Goal: Information Seeking & Learning: Compare options

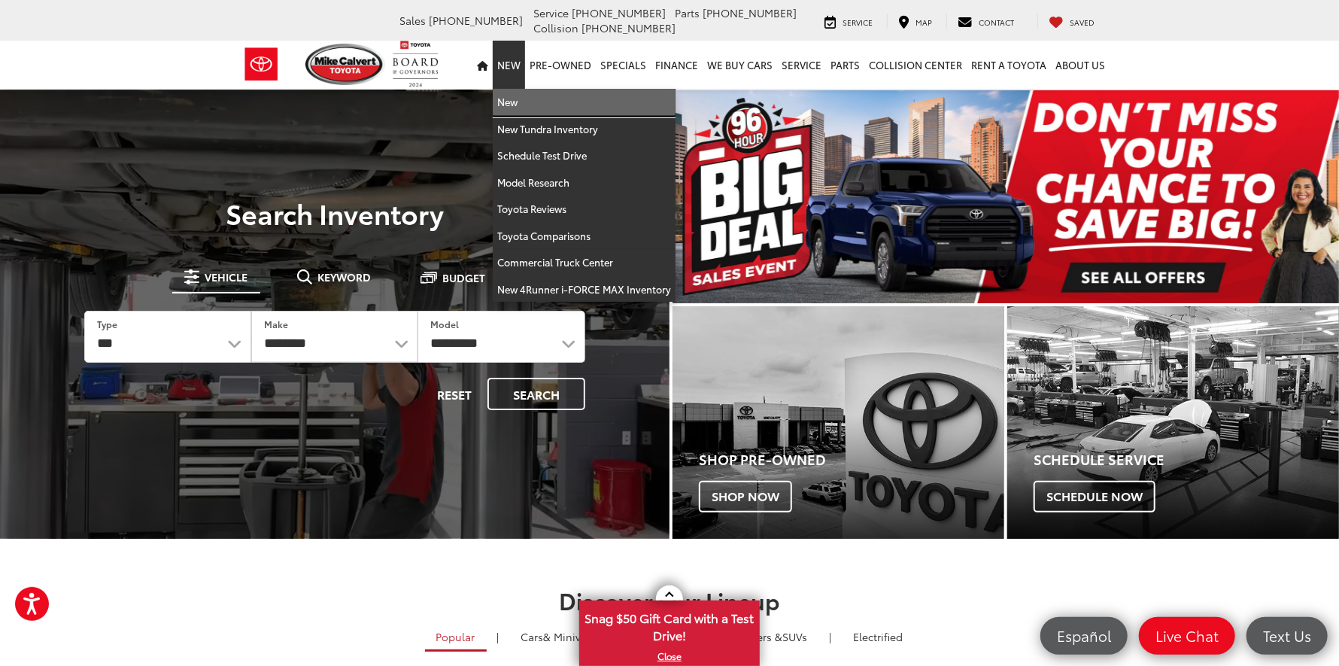
click at [518, 98] on link "New" at bounding box center [584, 102] width 183 height 27
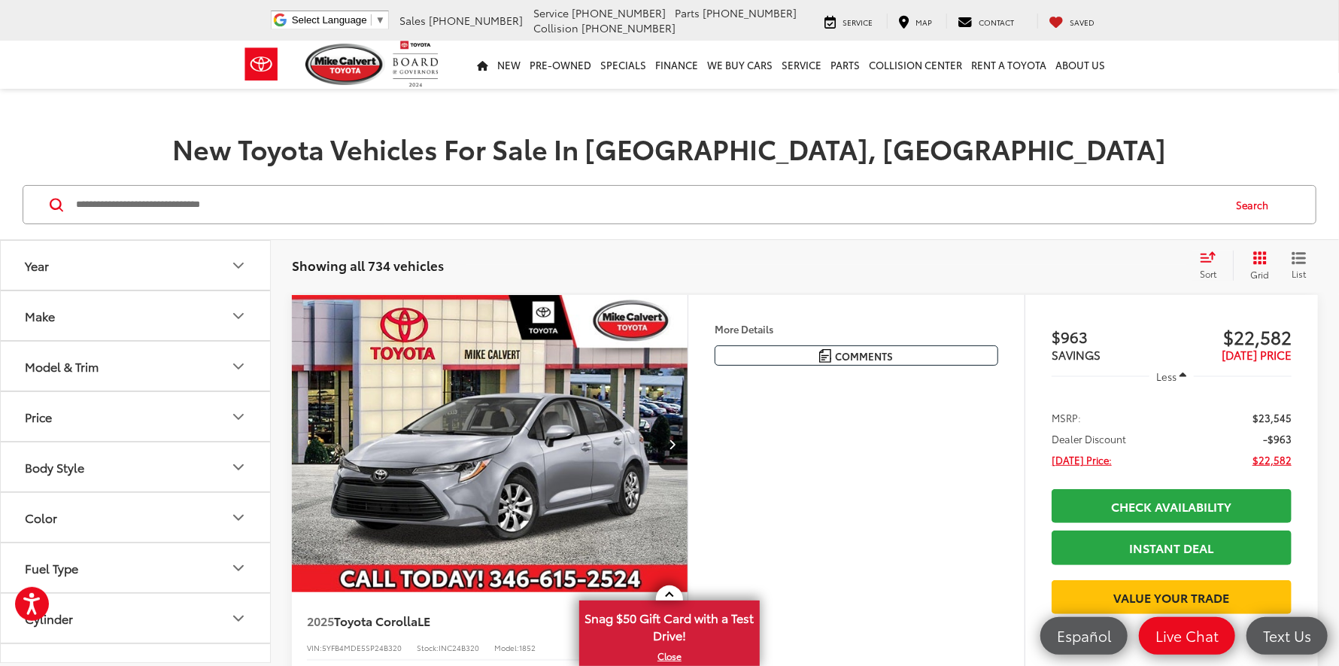
click at [225, 363] on button "Model & Trim" at bounding box center [136, 366] width 271 height 49
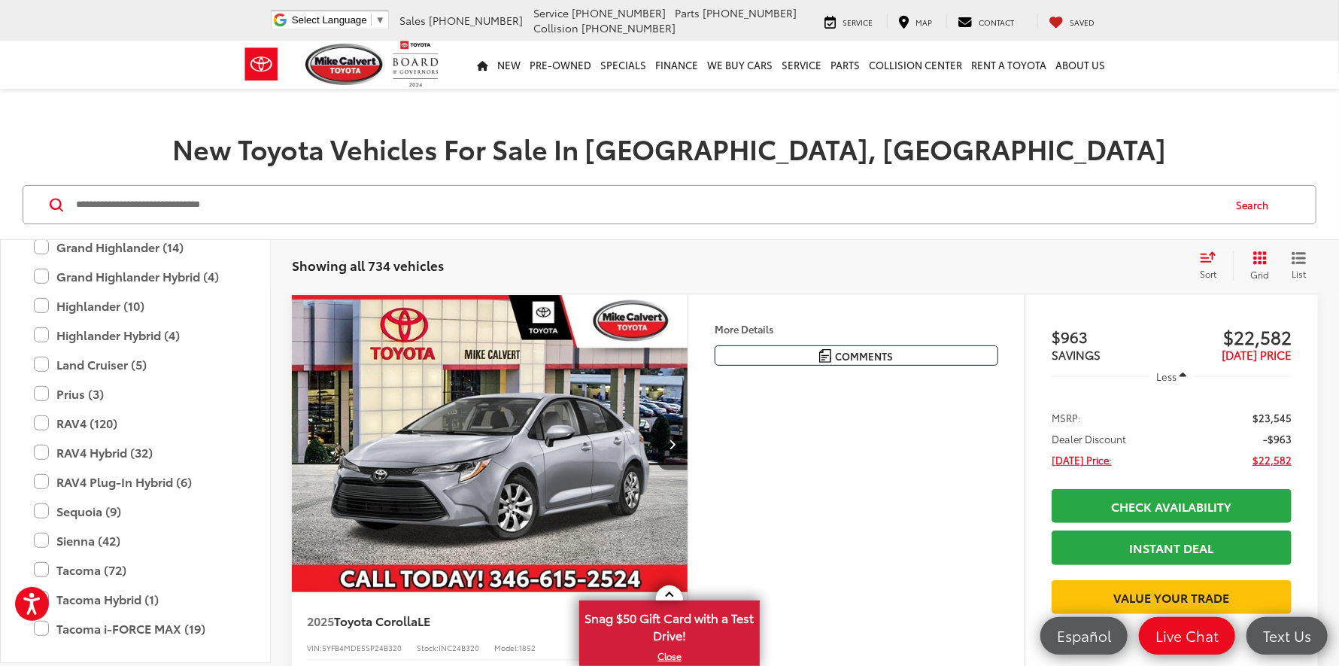
scroll to position [592, 0]
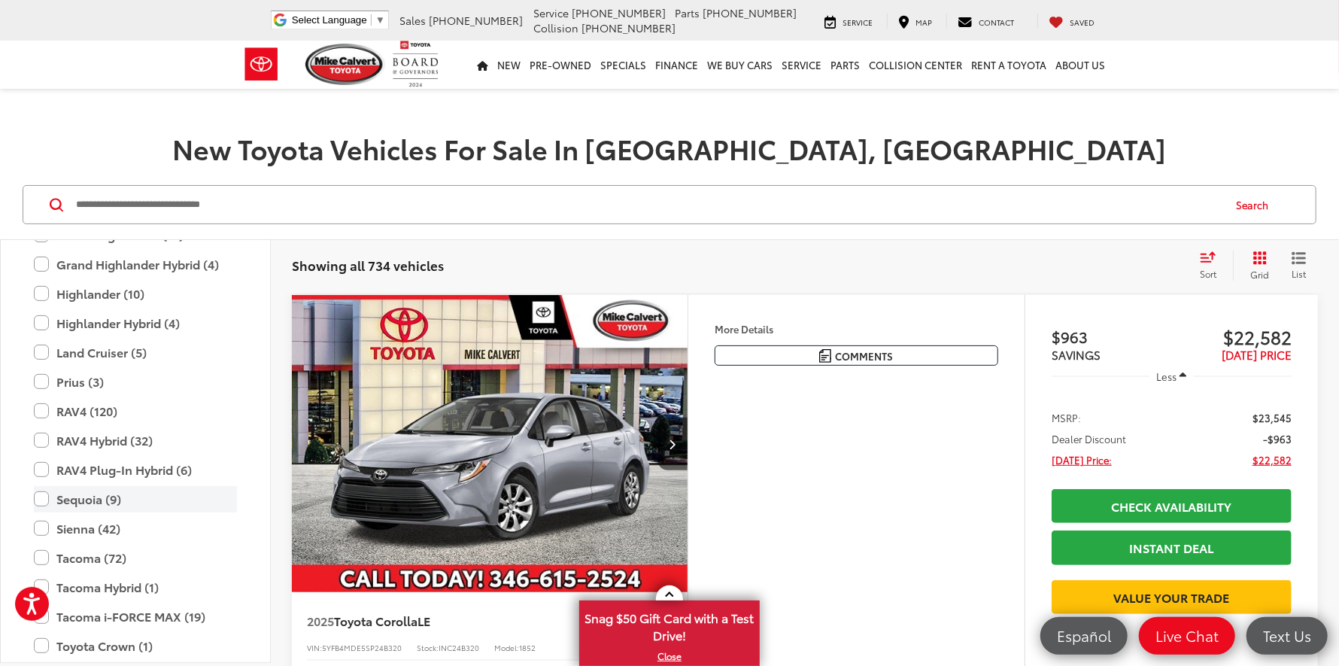
click at [42, 496] on label "Sequoia (9)" at bounding box center [135, 499] width 203 height 26
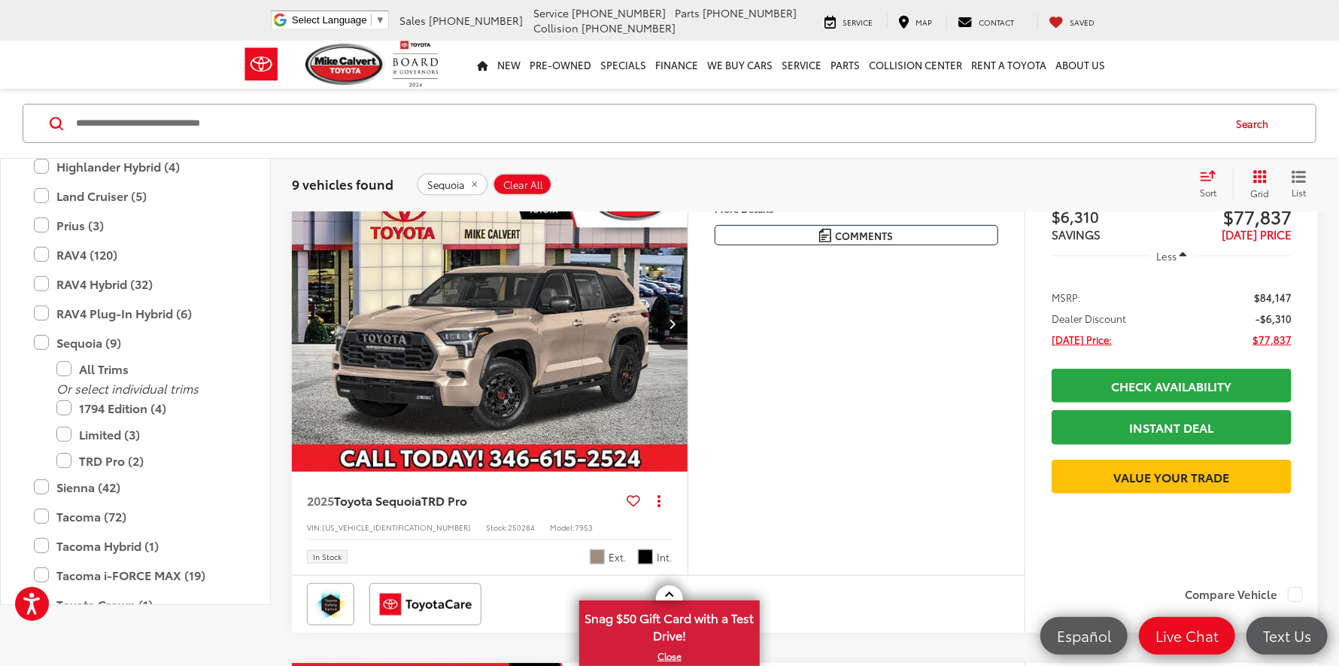
scroll to position [150, 0]
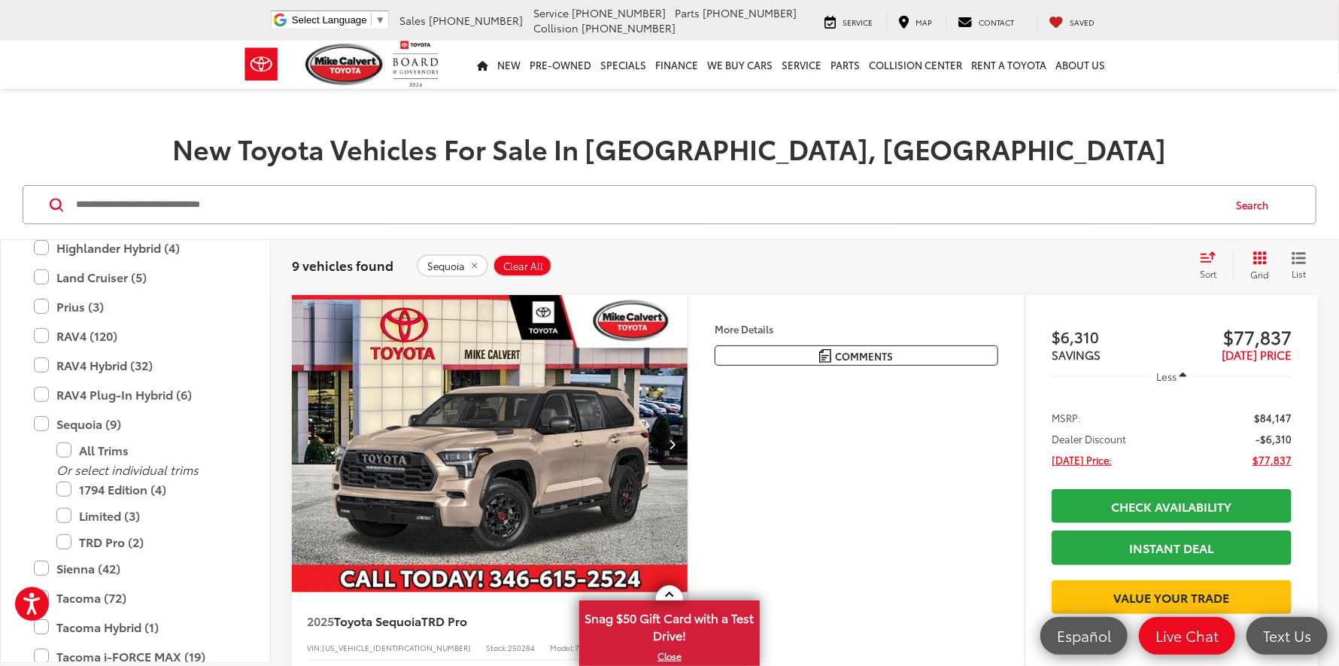
click at [579, 407] on img "2025 Toyota Sequoia TRD Pro 0" at bounding box center [490, 444] width 398 height 299
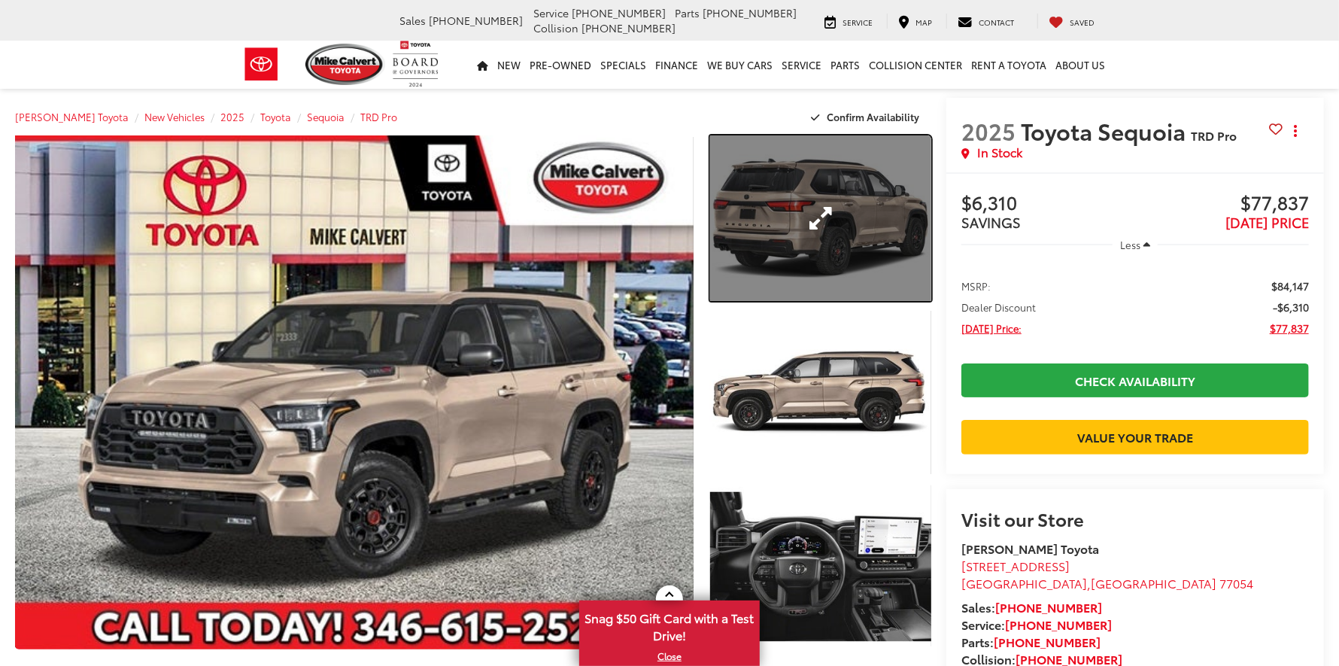
click at [810, 242] on link "Expand Photo 1" at bounding box center [820, 218] width 221 height 166
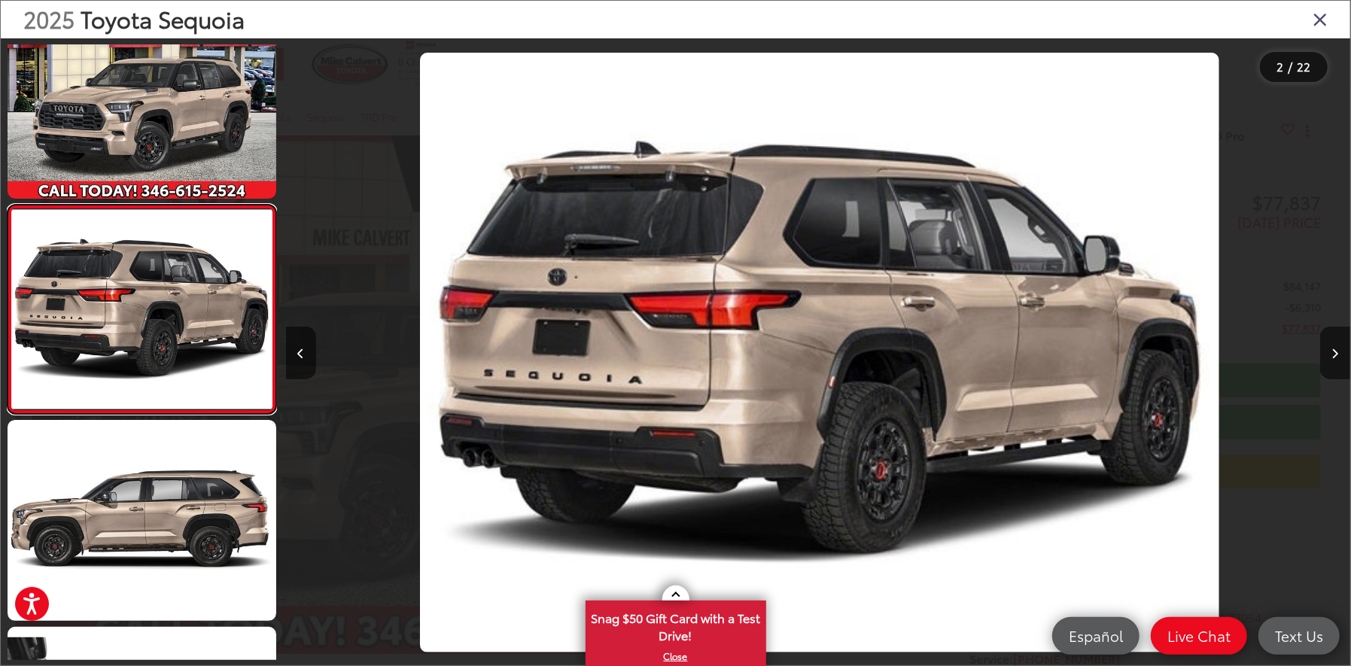
scroll to position [0, 1064]
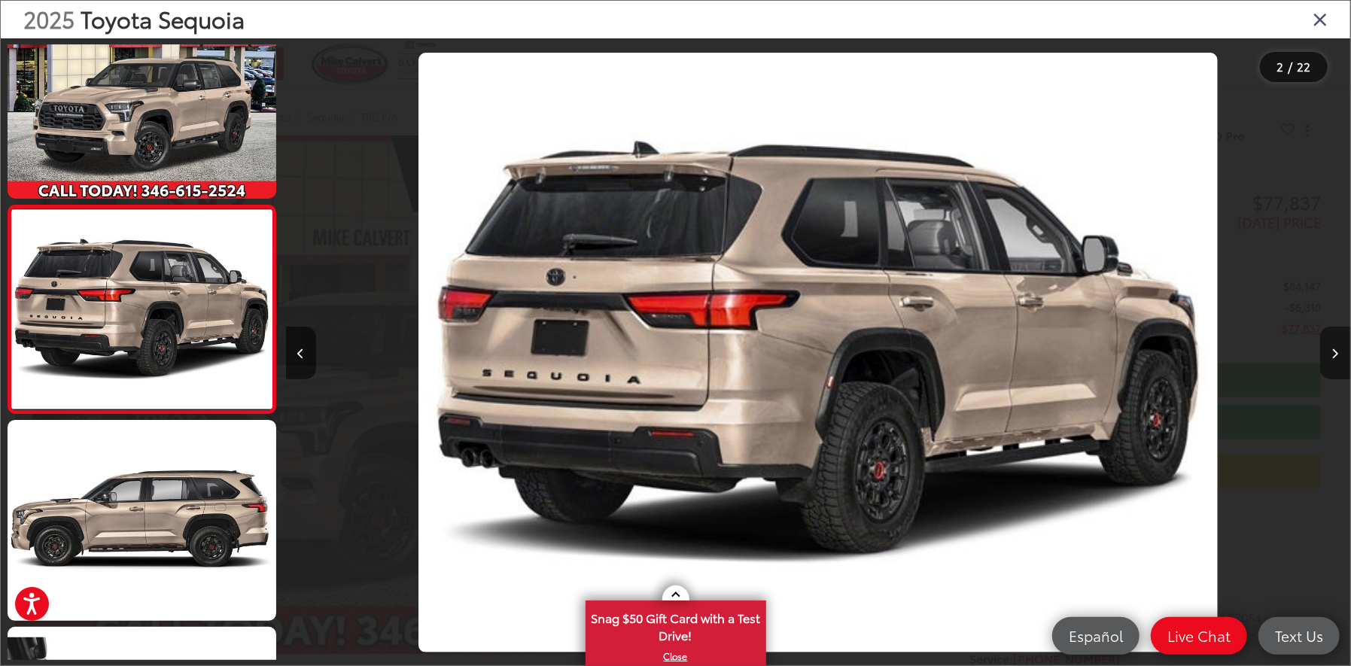
click at [1322, 354] on div at bounding box center [1217, 352] width 266 height 628
click at [1326, 354] on button "Next image" at bounding box center [1335, 353] width 30 height 53
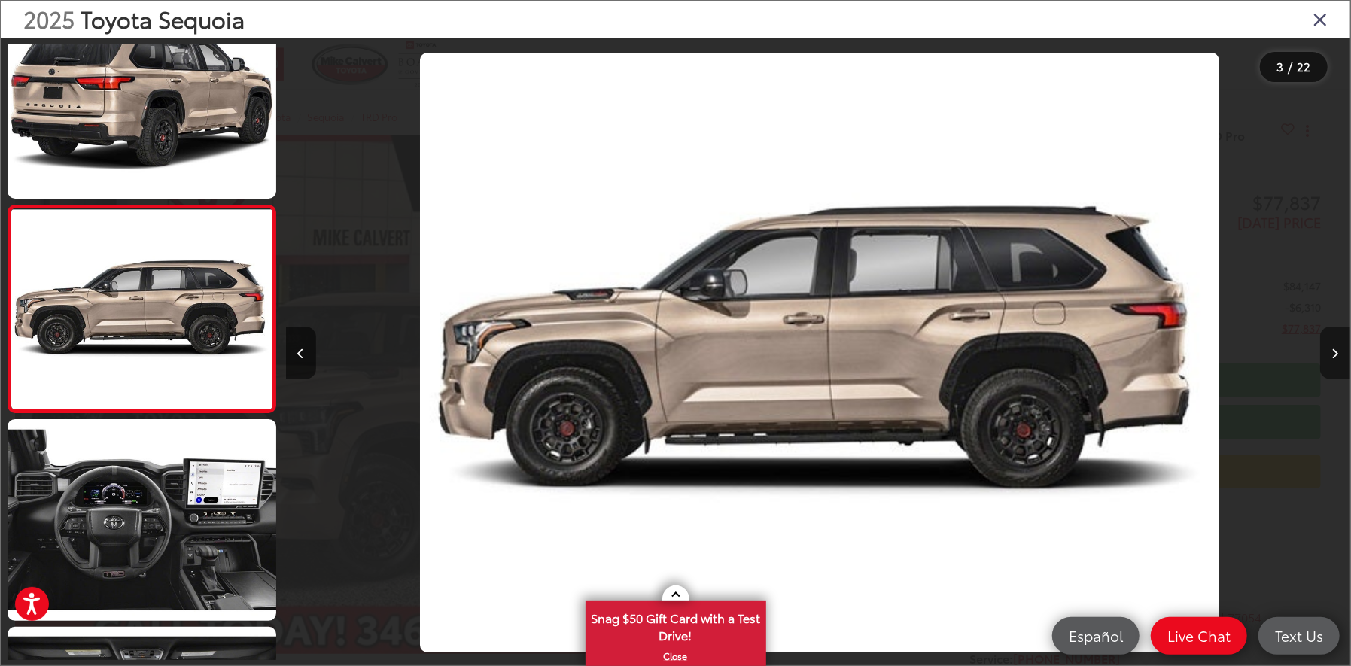
scroll to position [0, 2129]
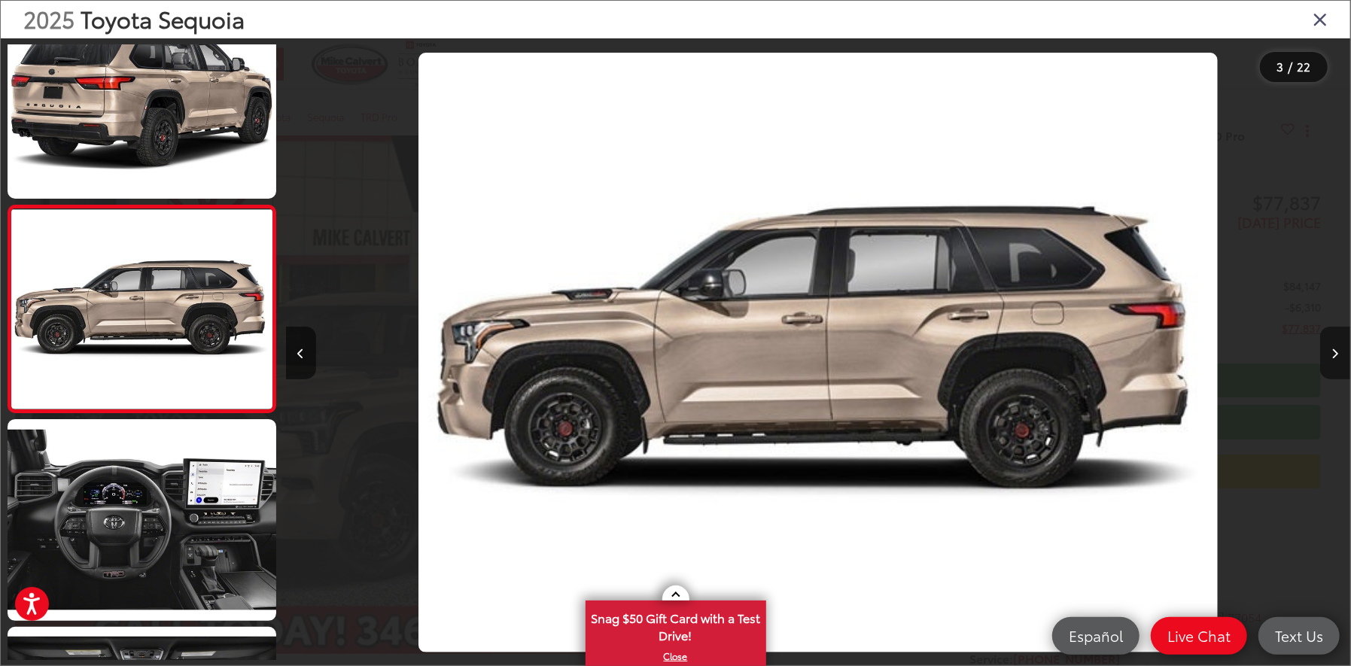
click at [1332, 354] on icon "Next image" at bounding box center [1335, 353] width 7 height 11
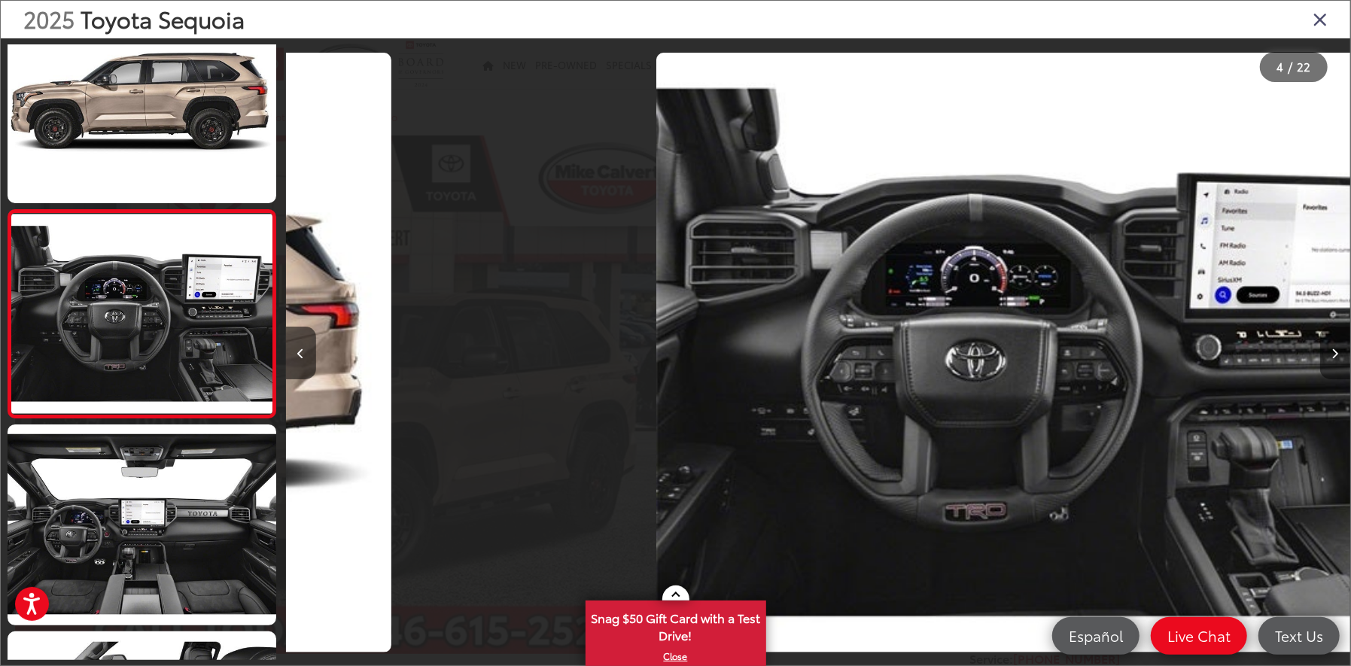
scroll to position [462, 0]
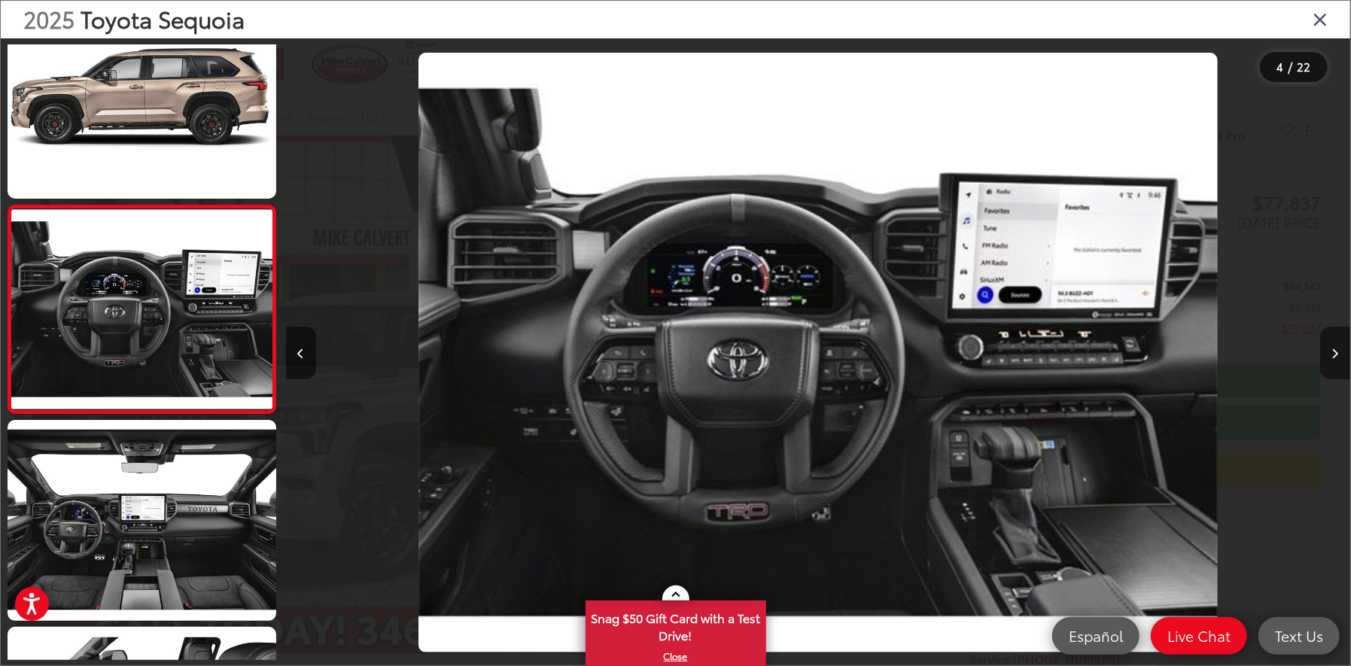
click at [1332, 354] on icon "Next image" at bounding box center [1335, 353] width 7 height 11
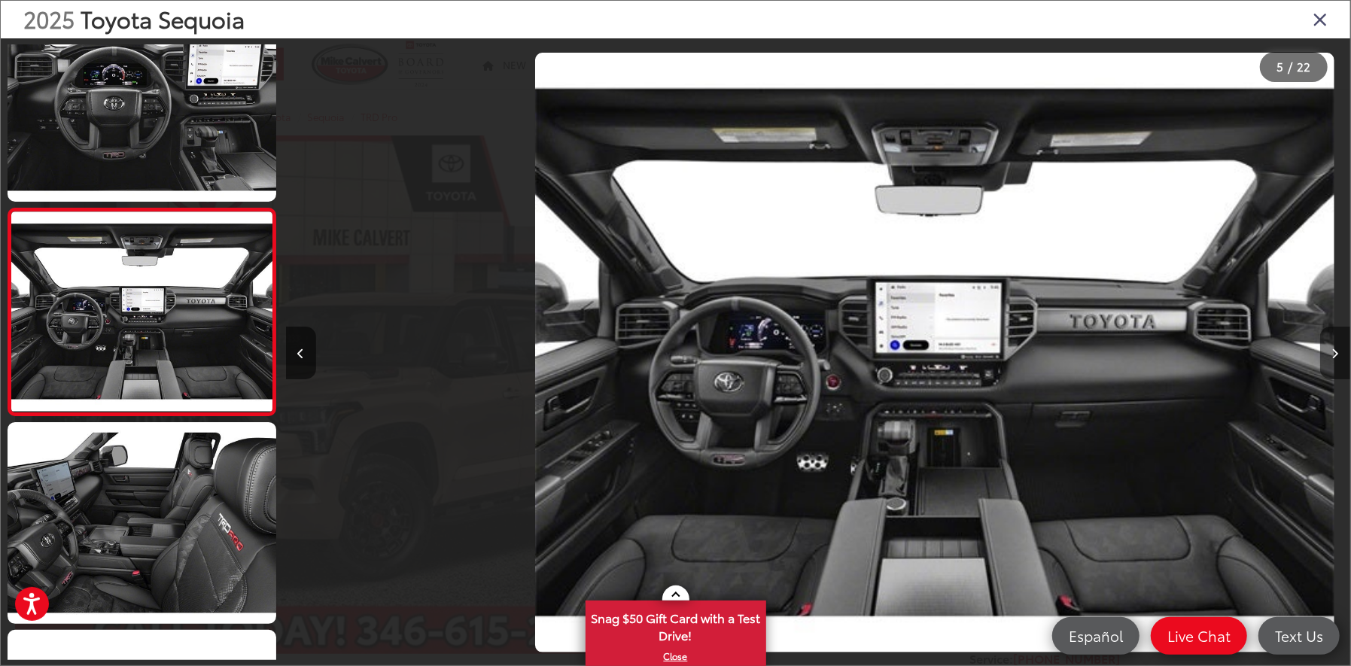
scroll to position [670, 0]
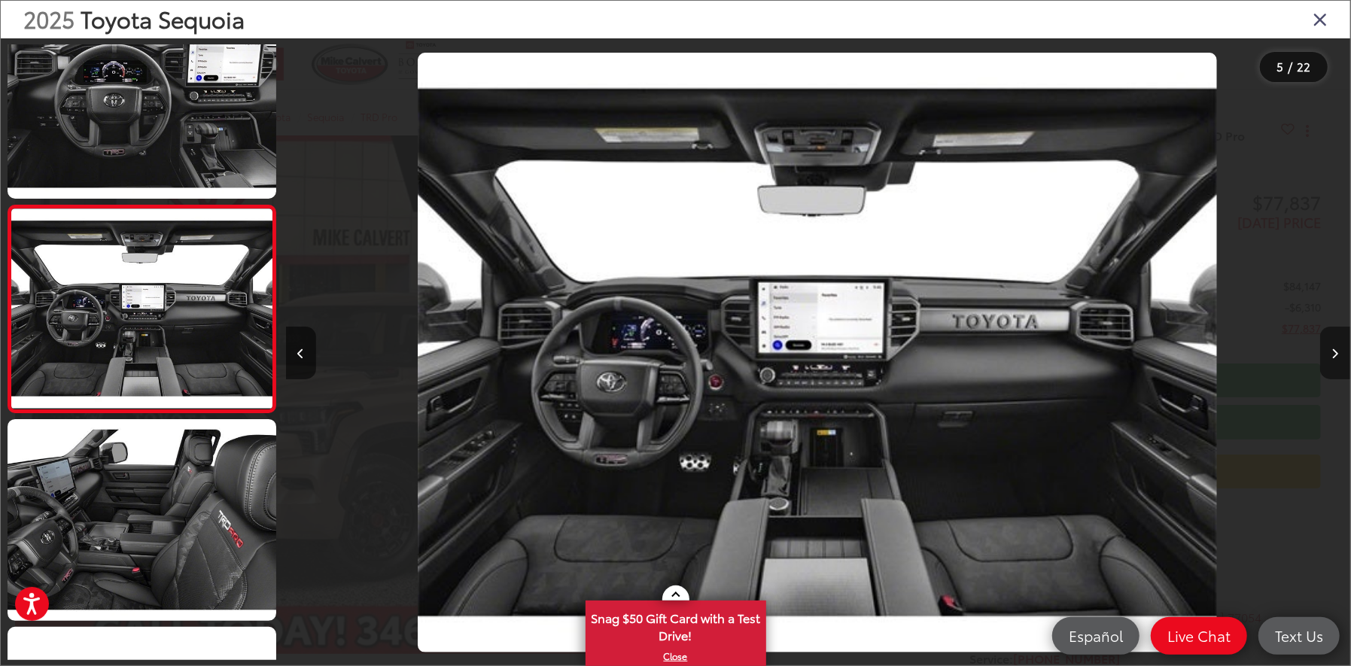
click at [1332, 354] on icon "Next image" at bounding box center [1335, 353] width 7 height 11
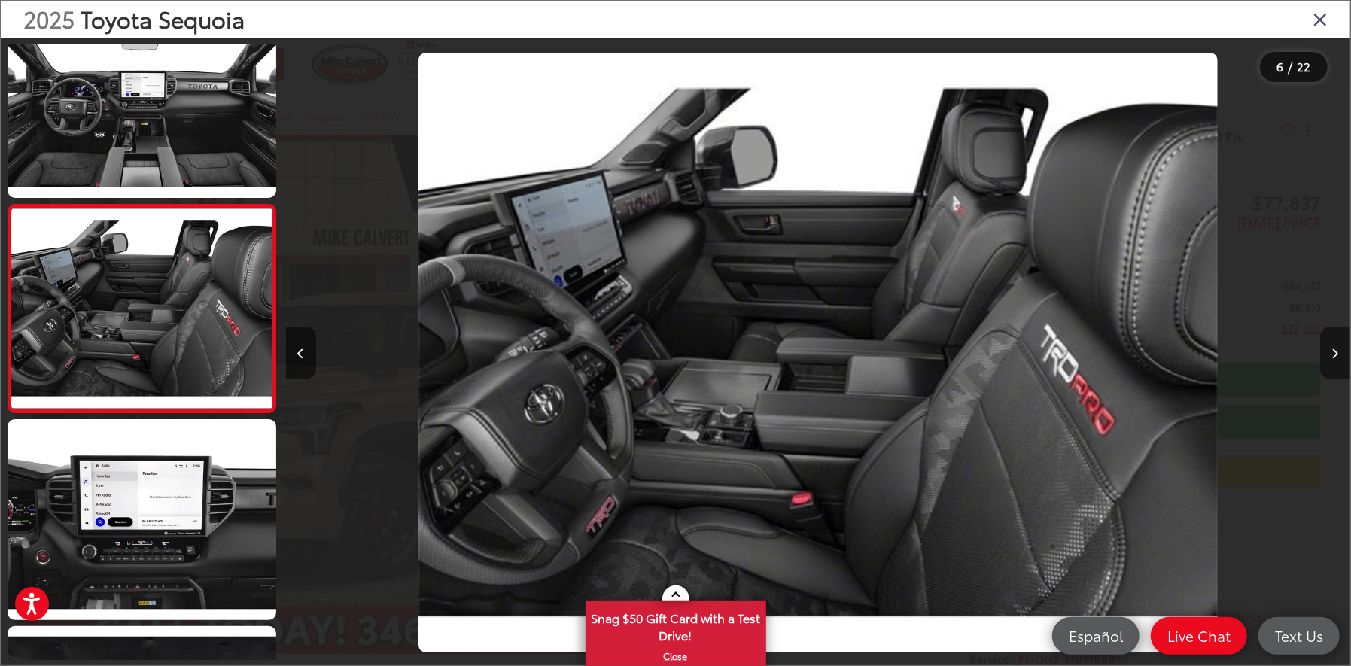
scroll to position [0, 5322]
click at [1327, 355] on button "Next image" at bounding box center [1335, 353] width 30 height 53
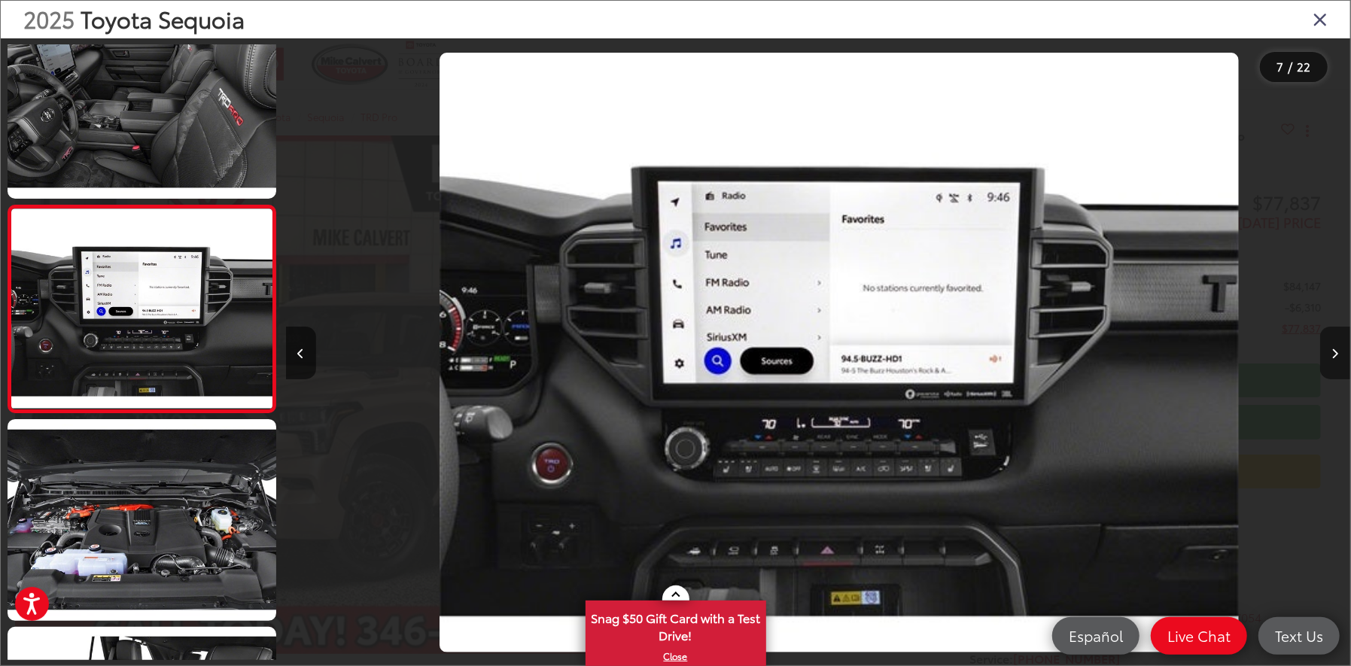
scroll to position [0, 6387]
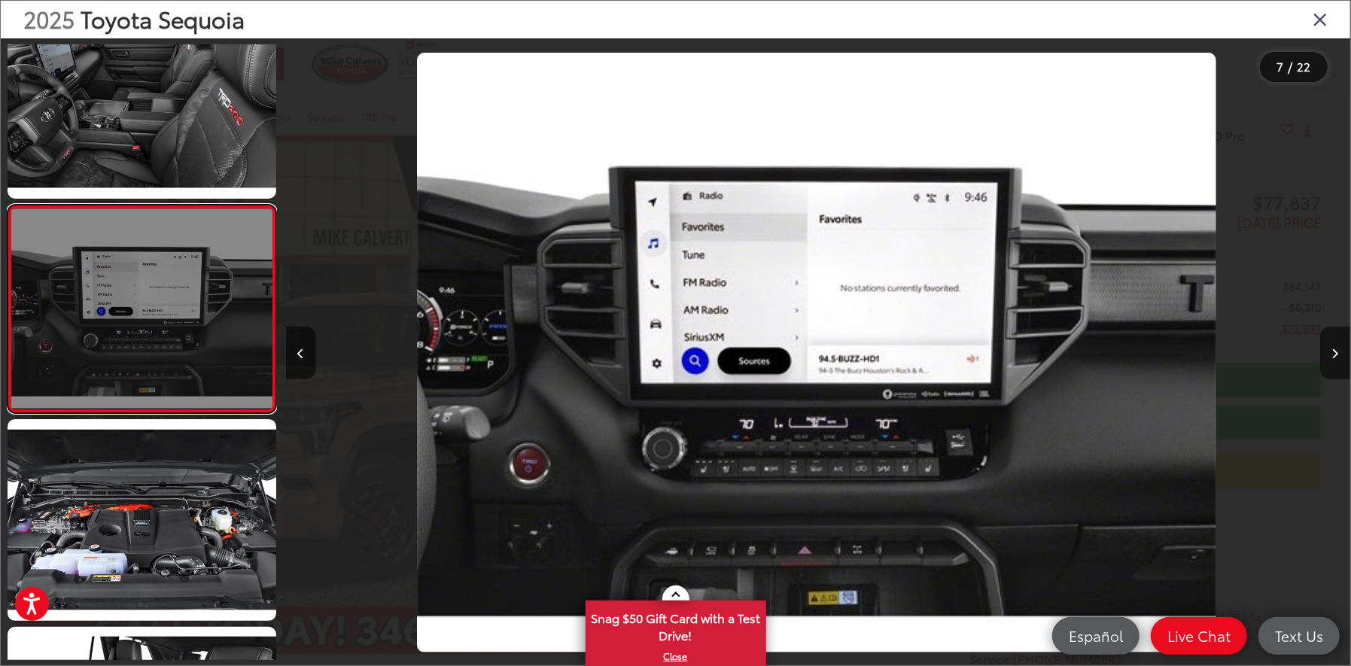
click at [114, 310] on link at bounding box center [142, 309] width 269 height 208
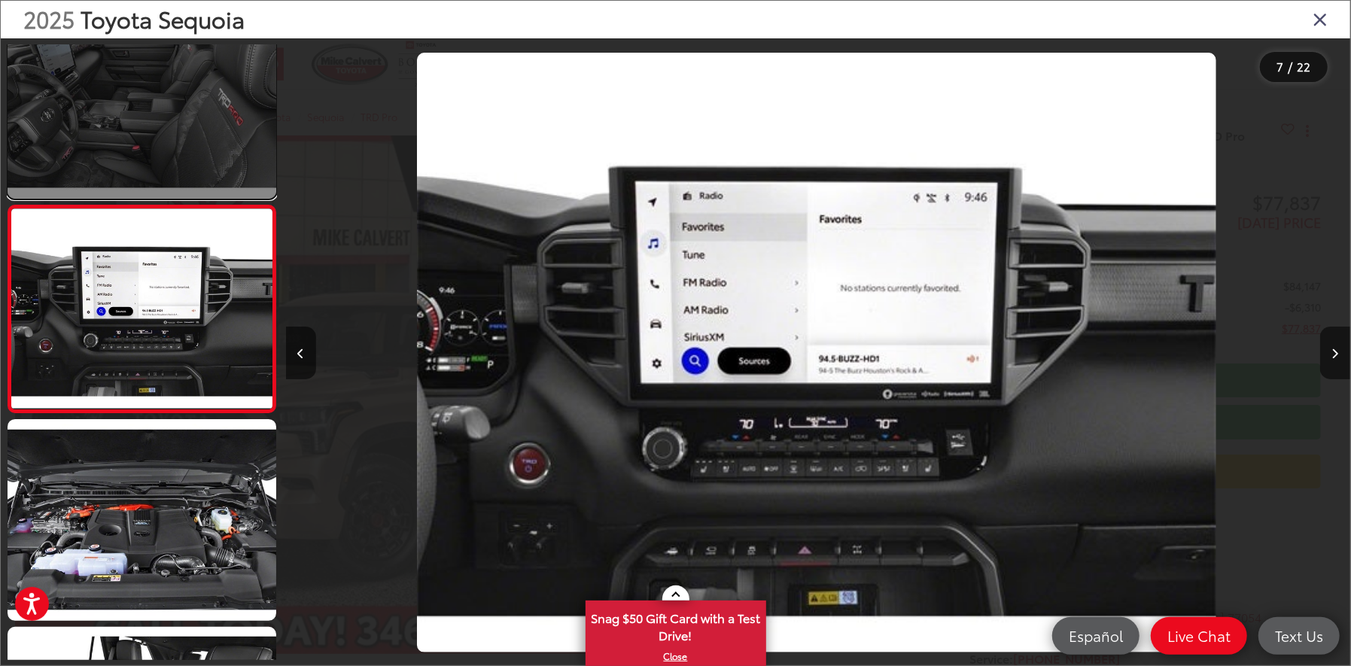
click at [99, 116] on link at bounding box center [142, 97] width 269 height 201
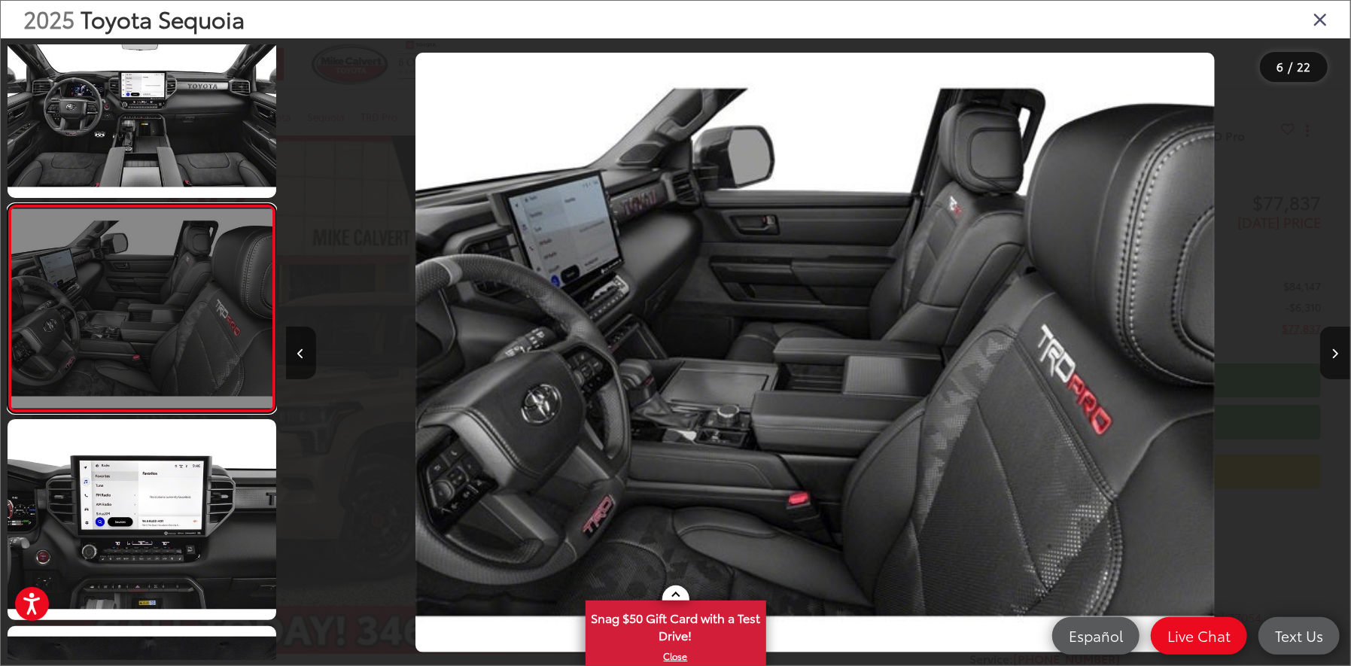
scroll to position [0, 5322]
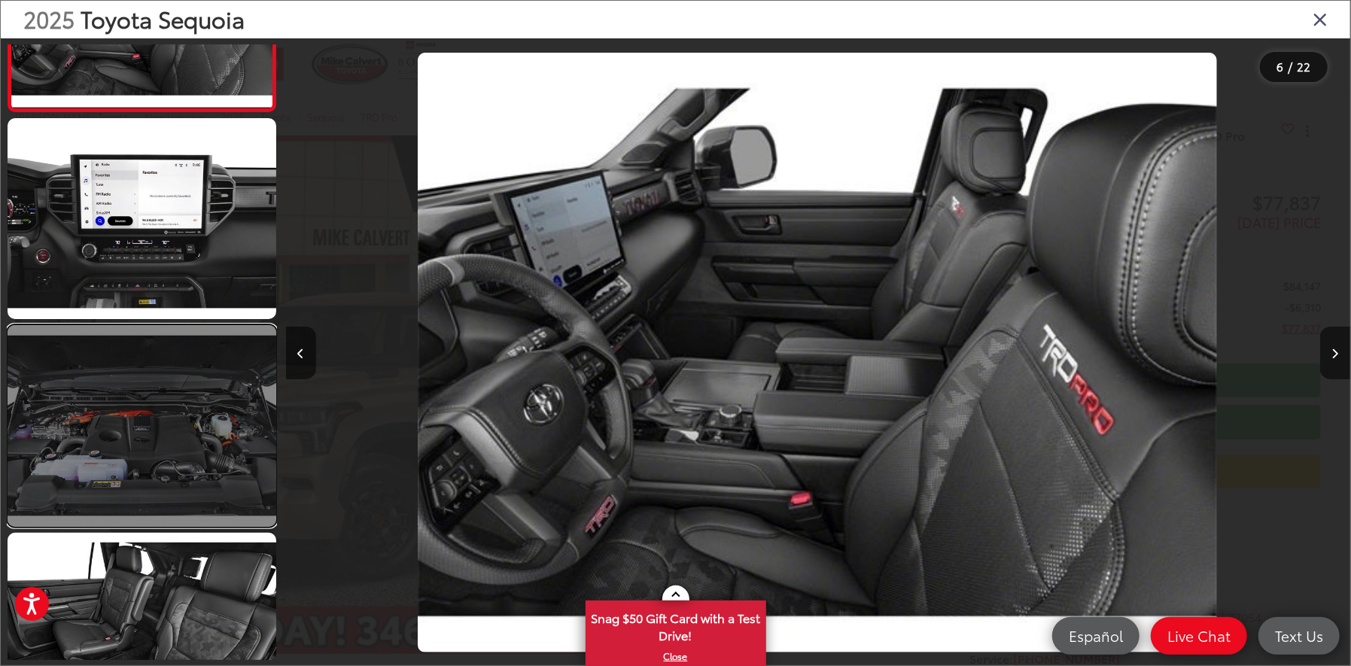
click at [148, 437] on link at bounding box center [142, 425] width 269 height 201
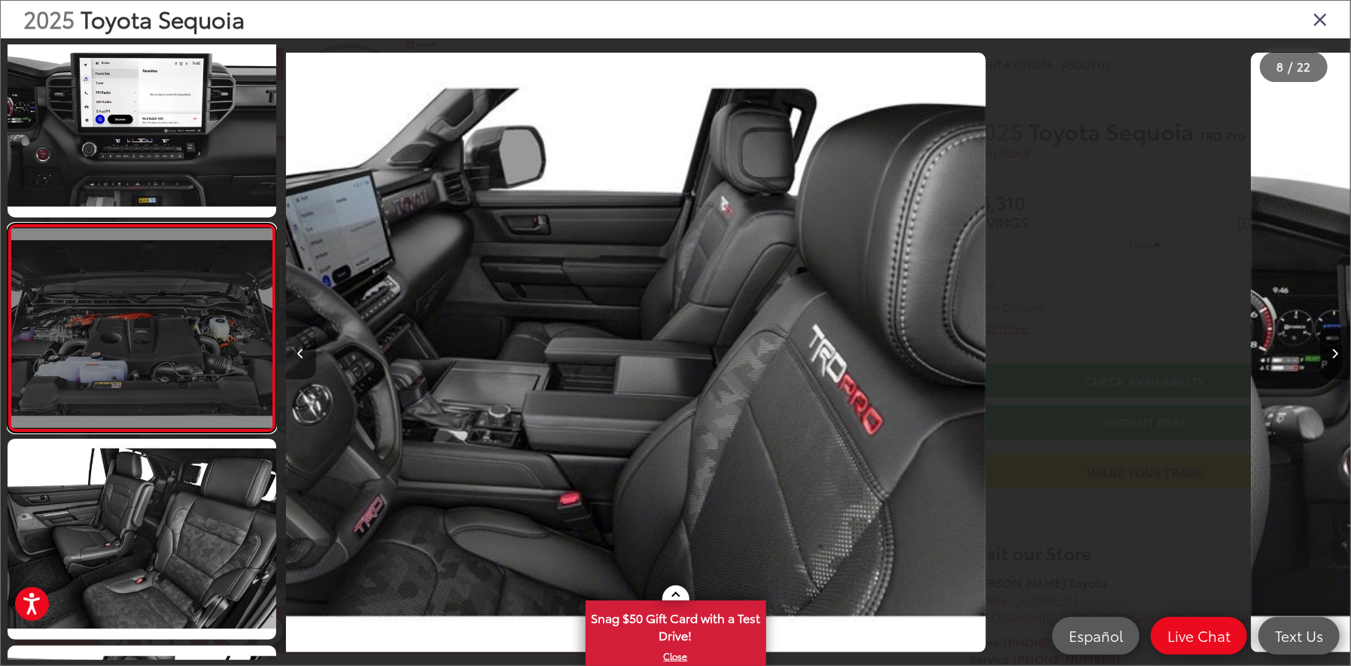
scroll to position [0, 0]
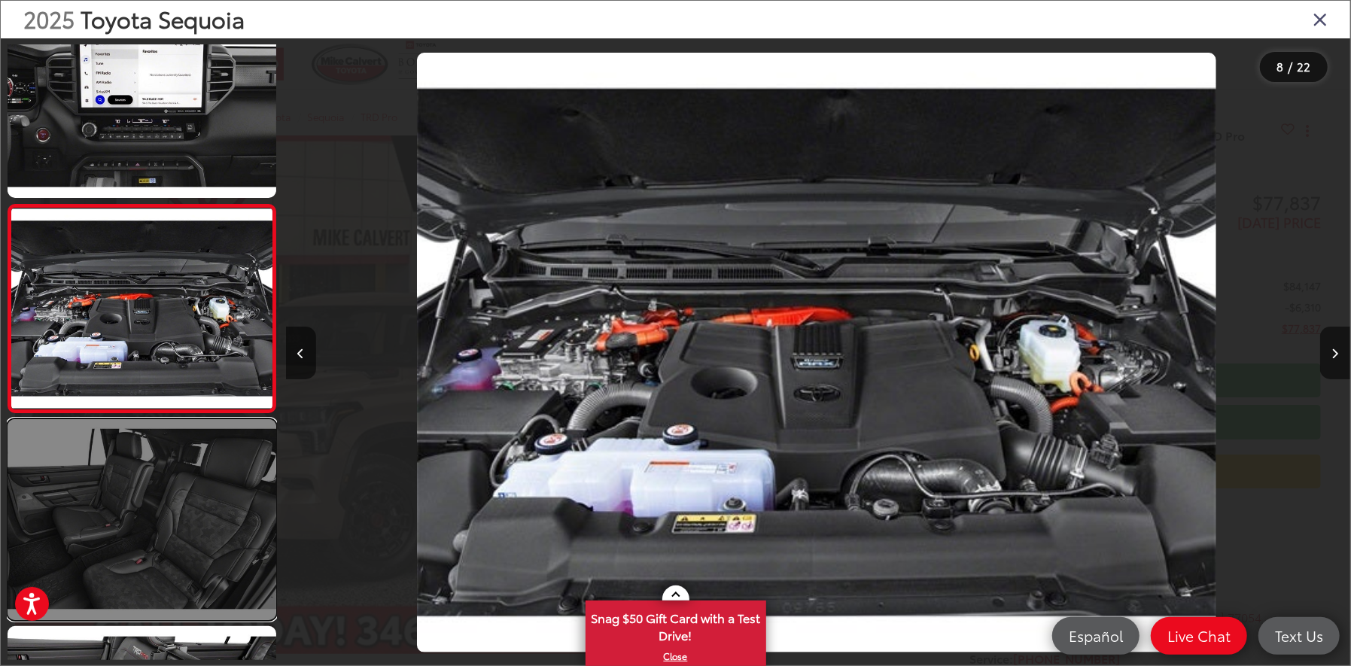
click at [155, 464] on link at bounding box center [142, 519] width 269 height 201
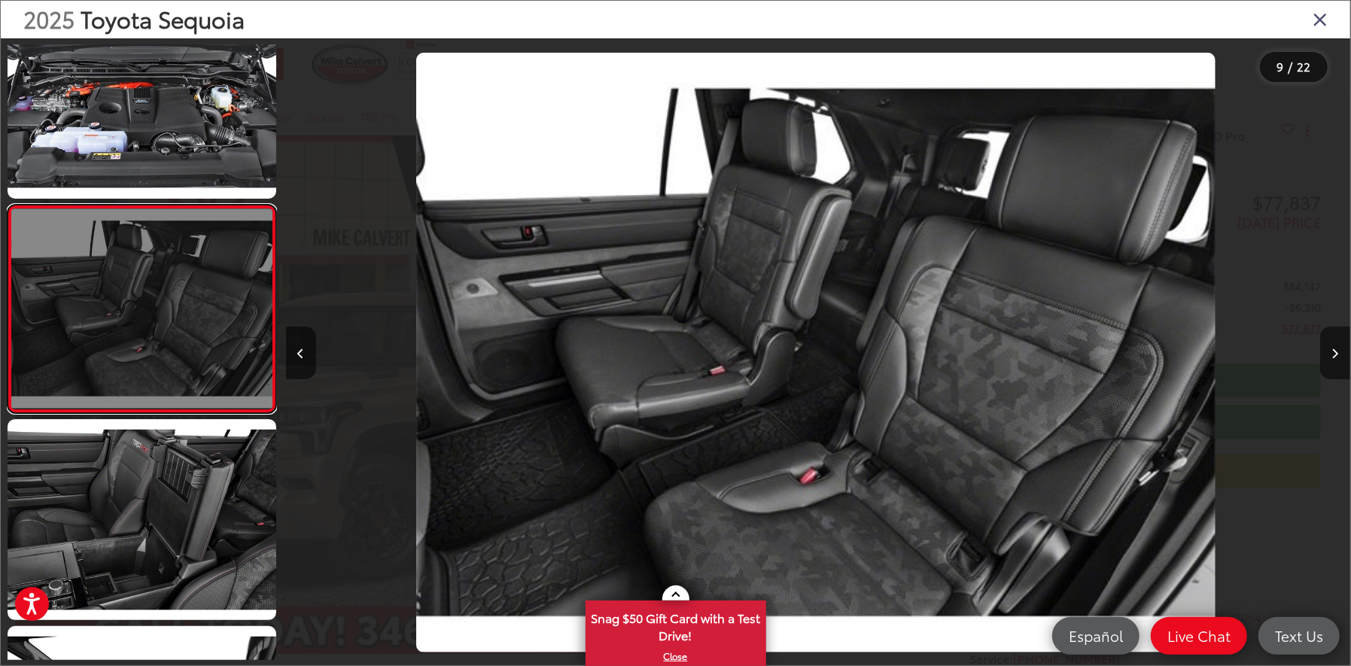
click at [170, 318] on link at bounding box center [142, 309] width 269 height 208
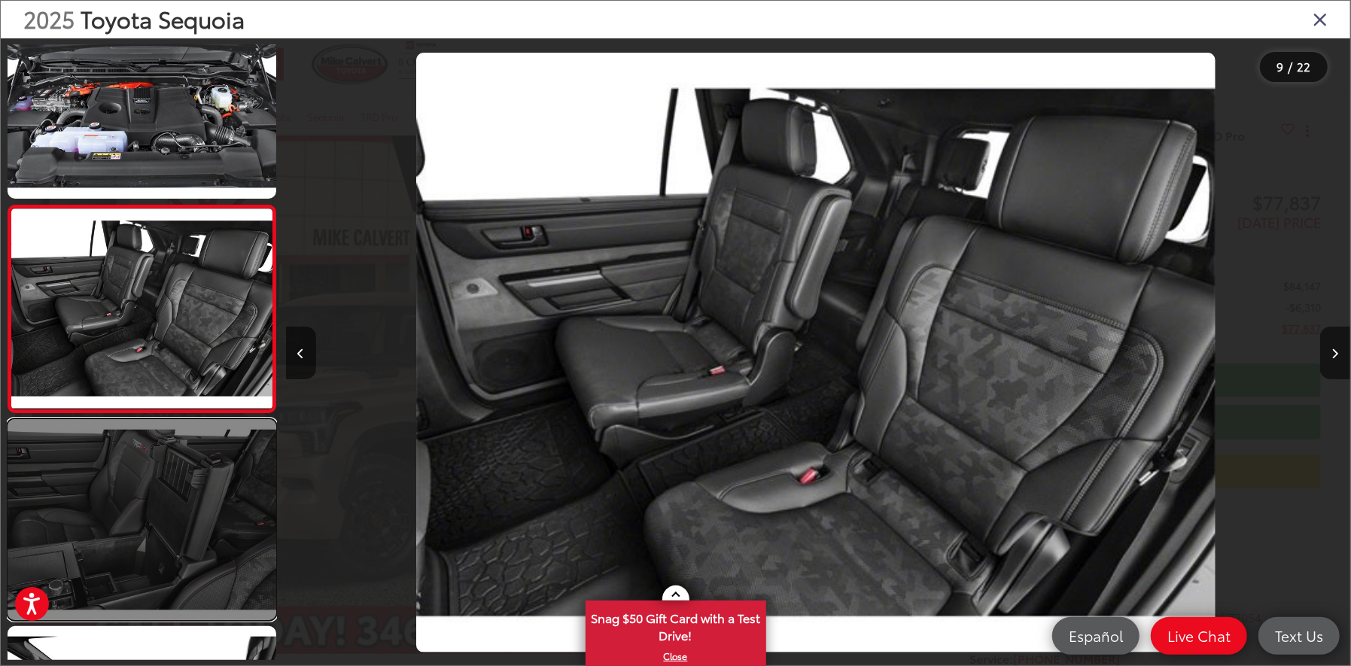
click at [187, 495] on link at bounding box center [142, 519] width 269 height 201
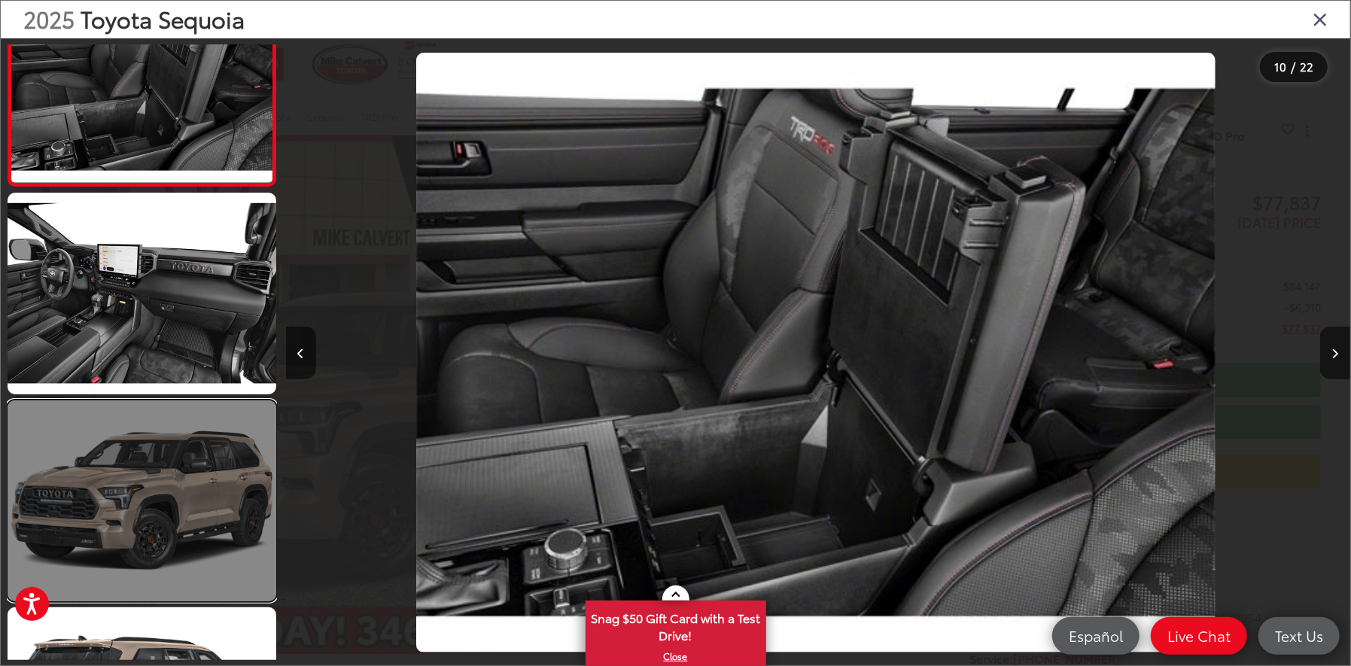
click at [177, 501] on link at bounding box center [142, 500] width 269 height 201
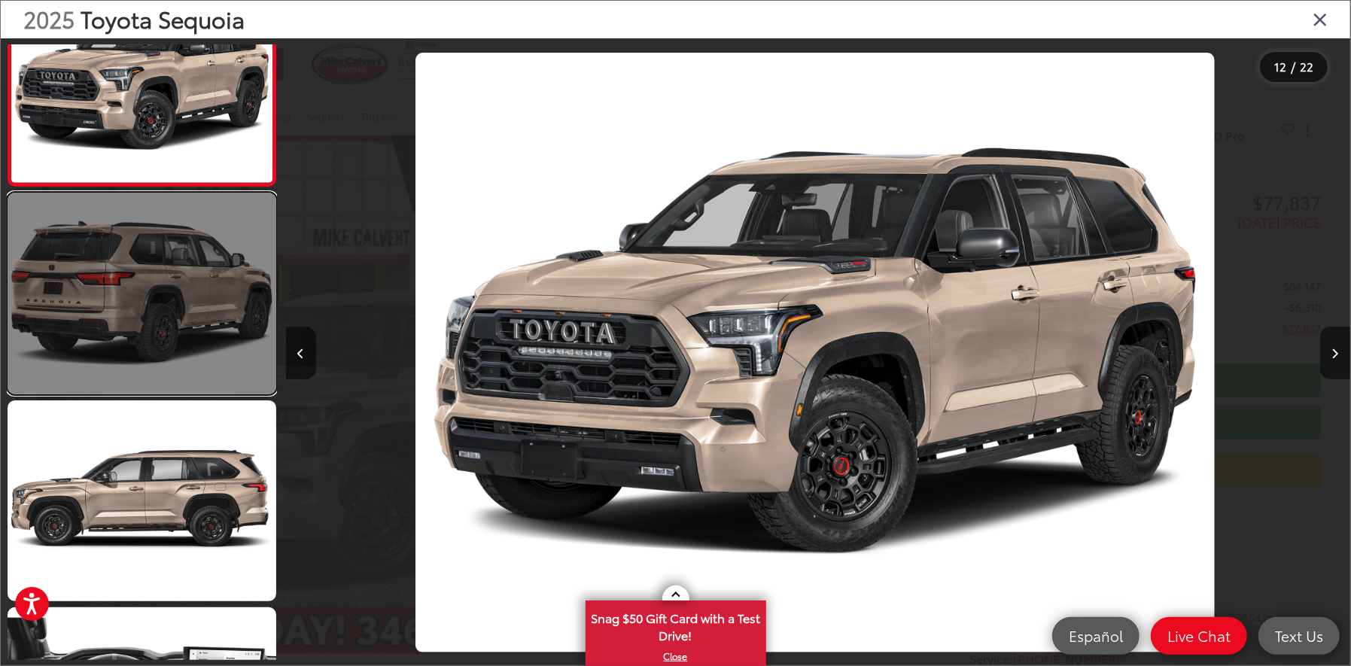
click at [122, 310] on link at bounding box center [142, 293] width 269 height 201
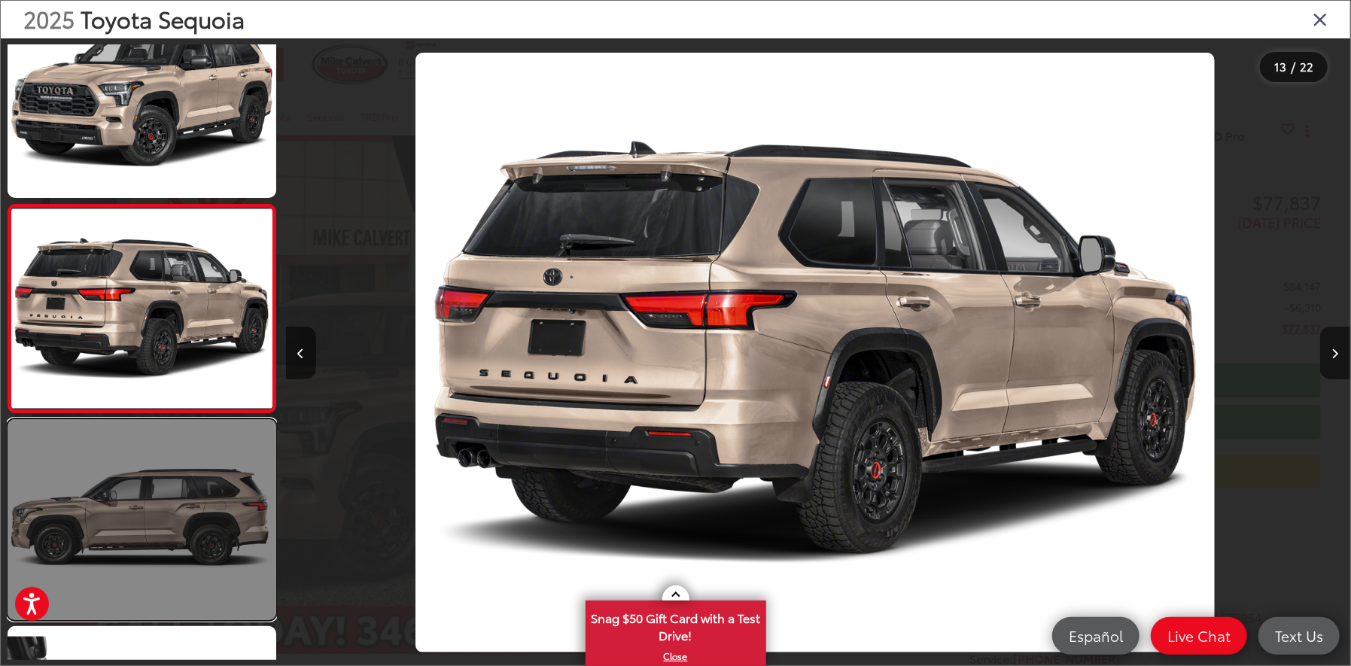
click at [160, 482] on link at bounding box center [142, 519] width 269 height 201
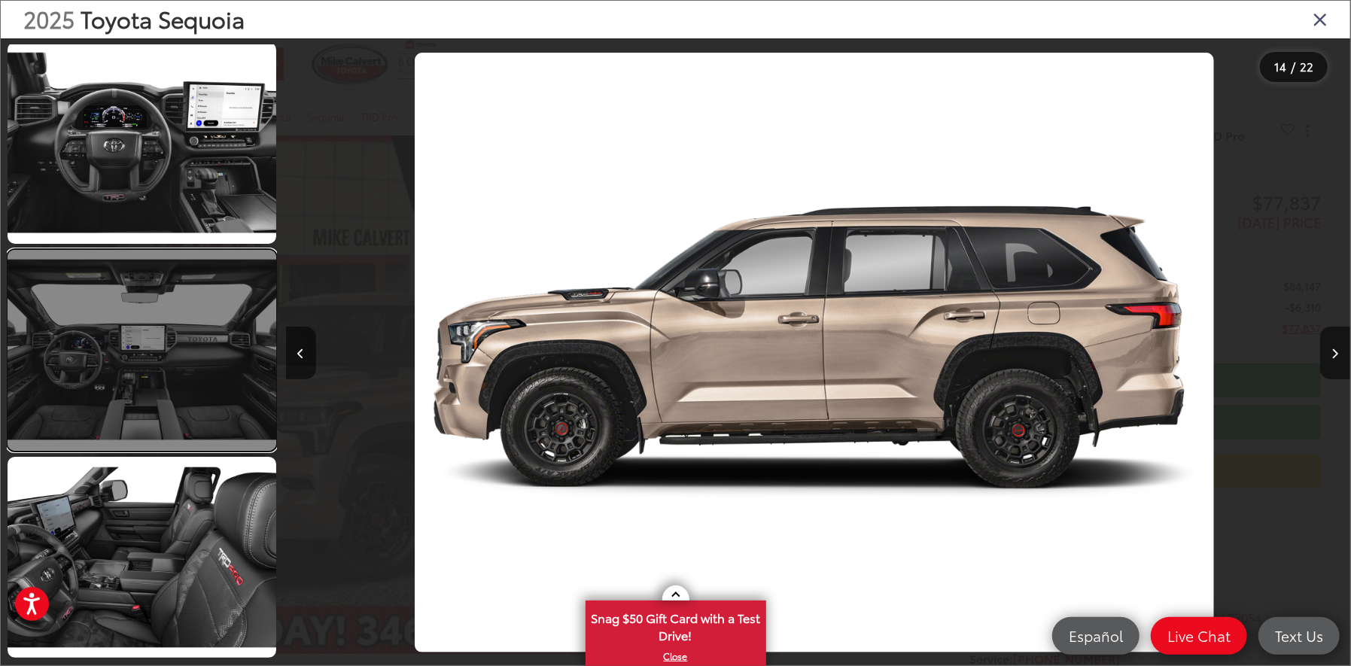
click at [204, 409] on link at bounding box center [142, 350] width 269 height 201
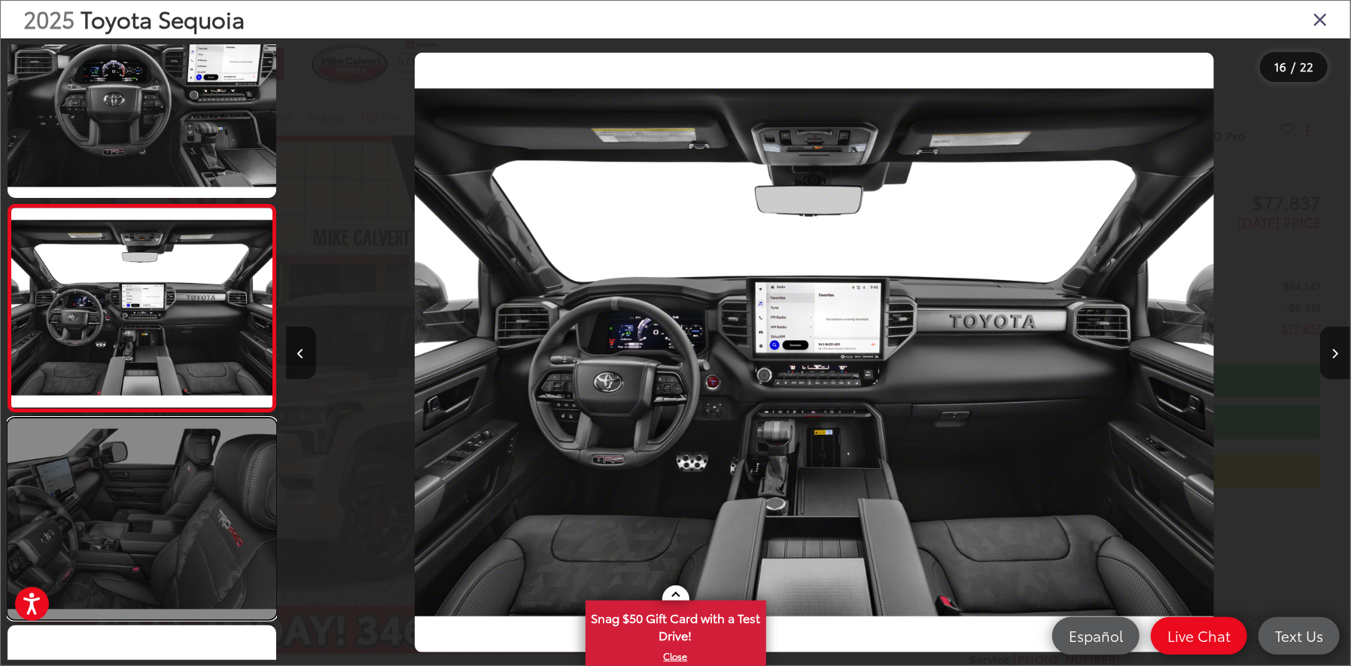
click at [196, 445] on link at bounding box center [142, 518] width 269 height 201
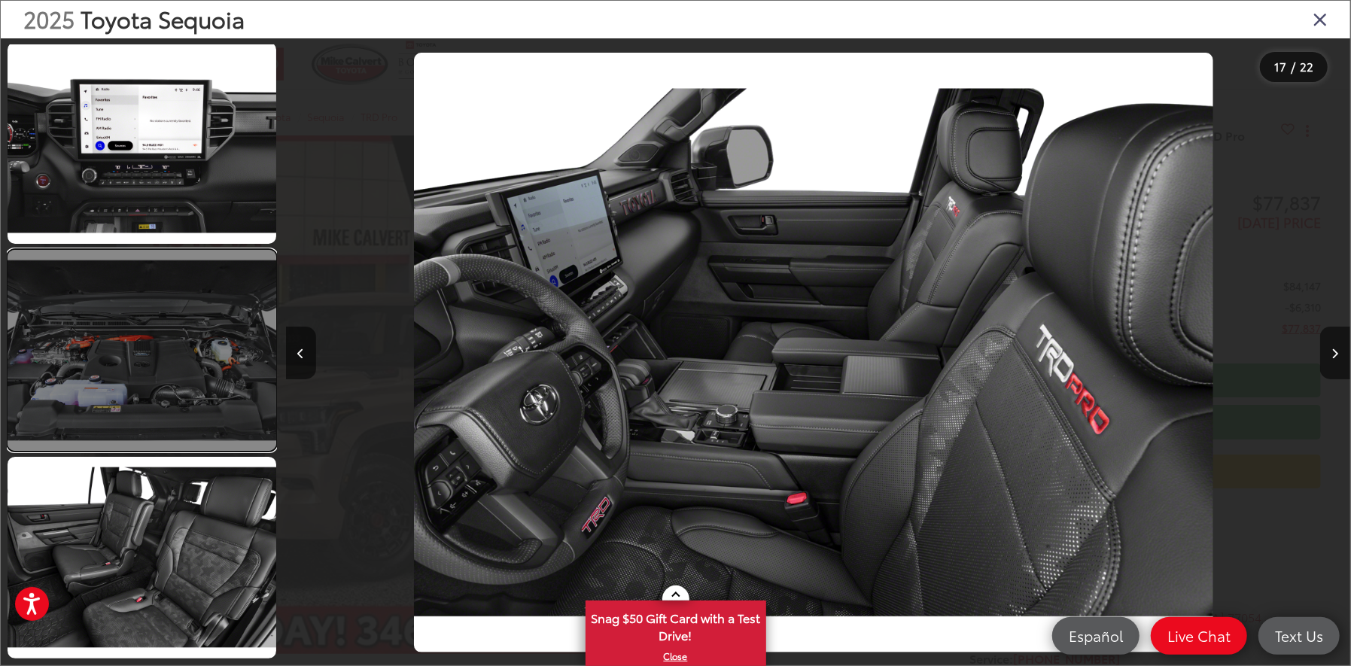
click at [197, 412] on link at bounding box center [142, 350] width 269 height 201
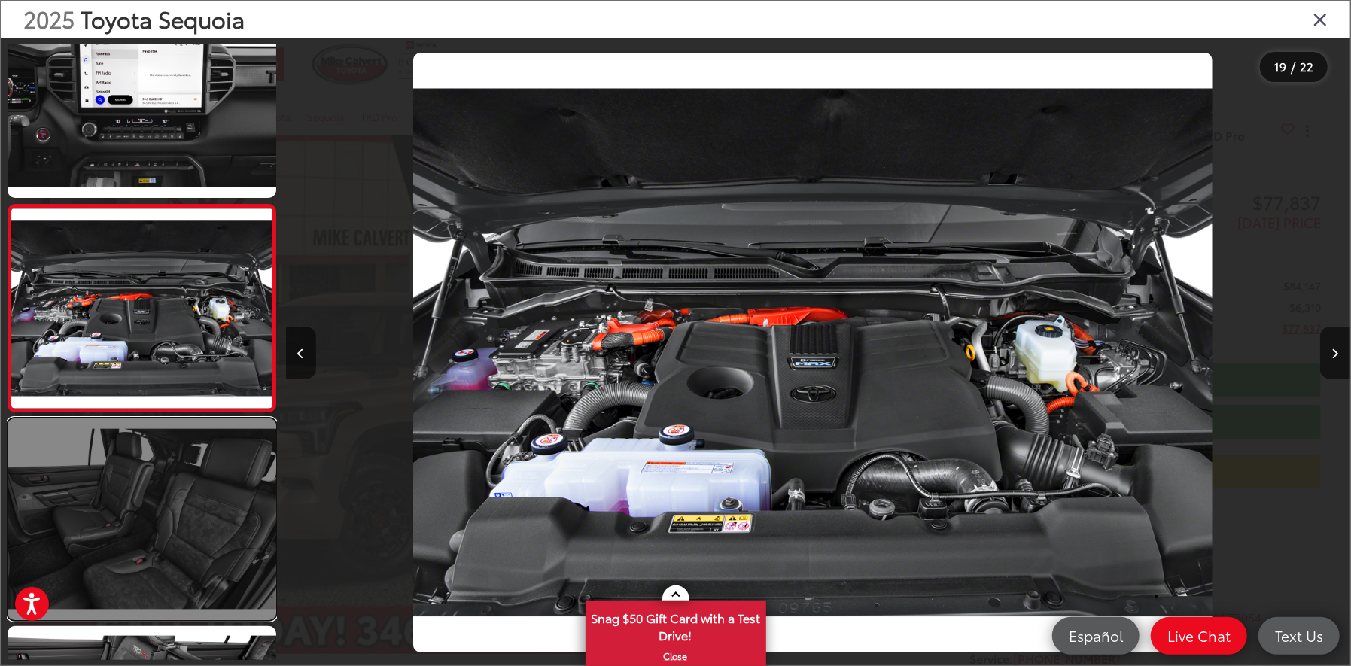
click at [199, 484] on link at bounding box center [142, 518] width 269 height 201
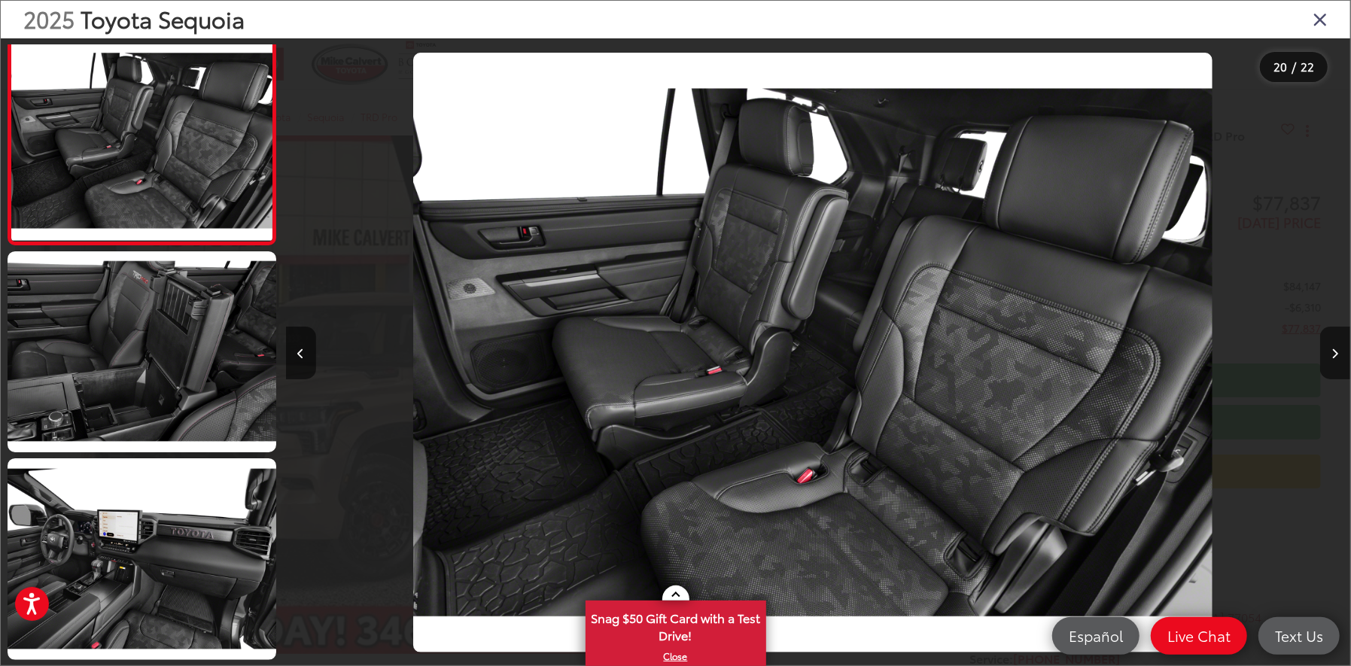
click at [1318, 17] on icon "Close gallery" at bounding box center [1319, 19] width 15 height 20
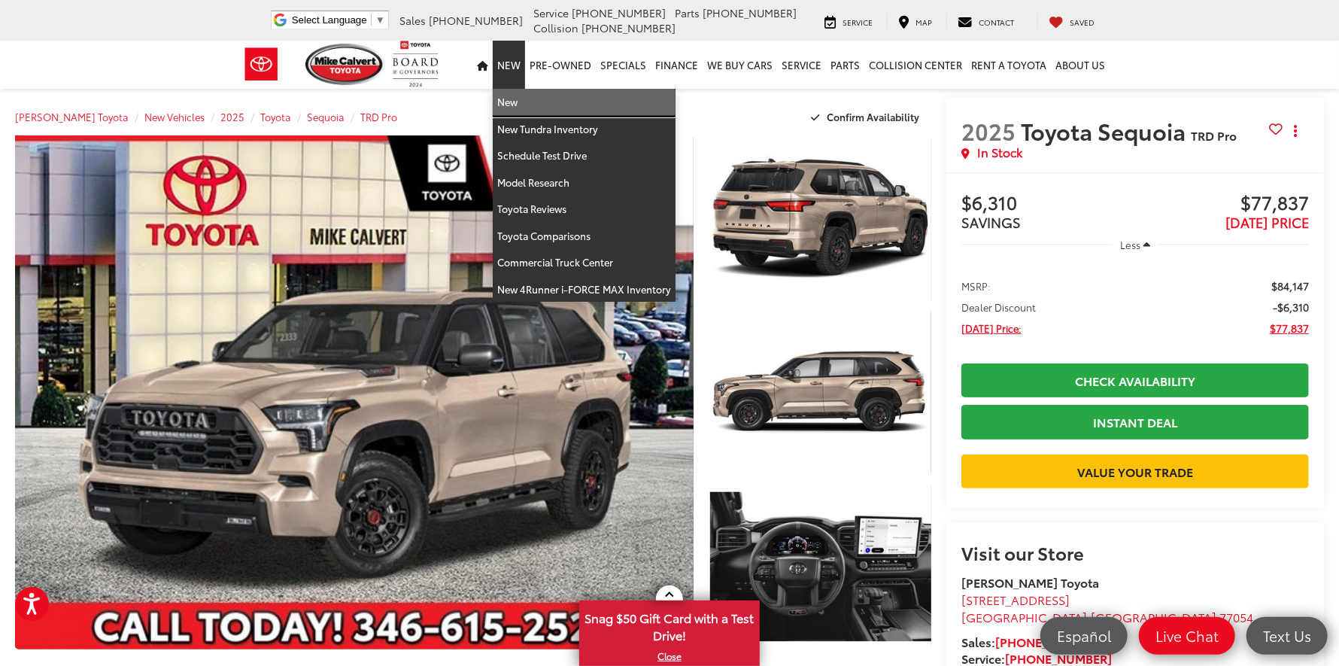
click at [521, 99] on link "New" at bounding box center [584, 102] width 183 height 27
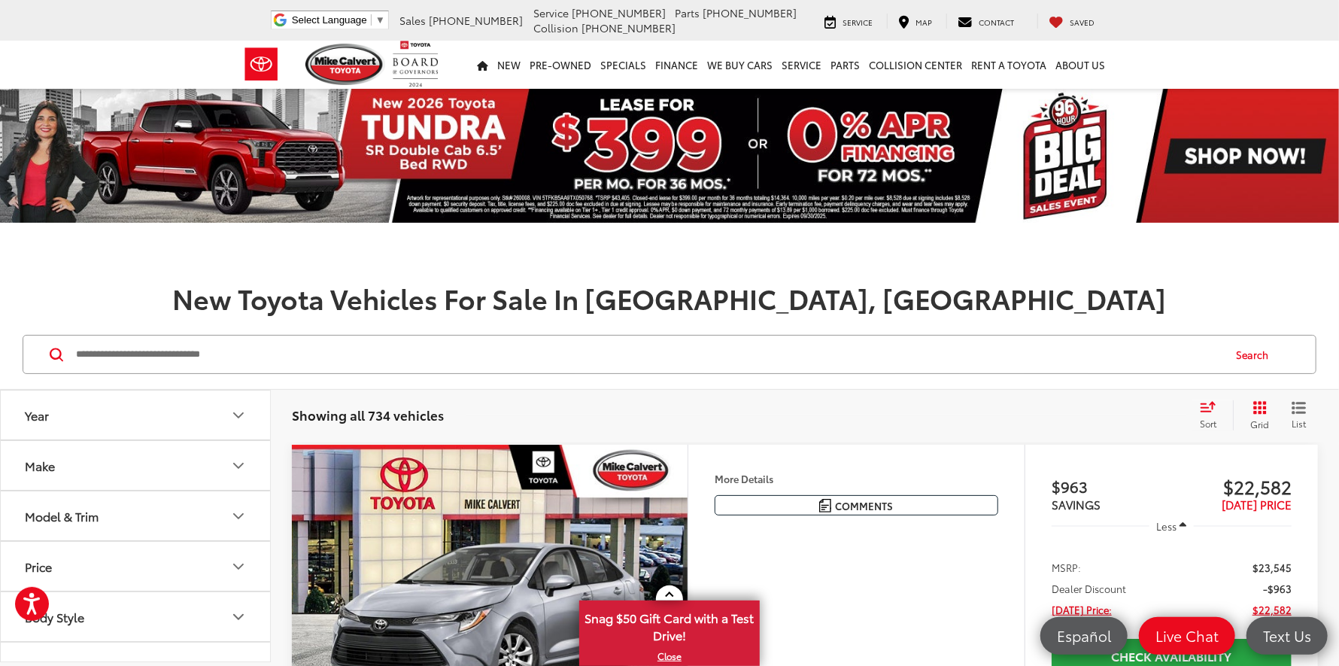
click at [196, 508] on button "Model & Trim" at bounding box center [136, 515] width 271 height 49
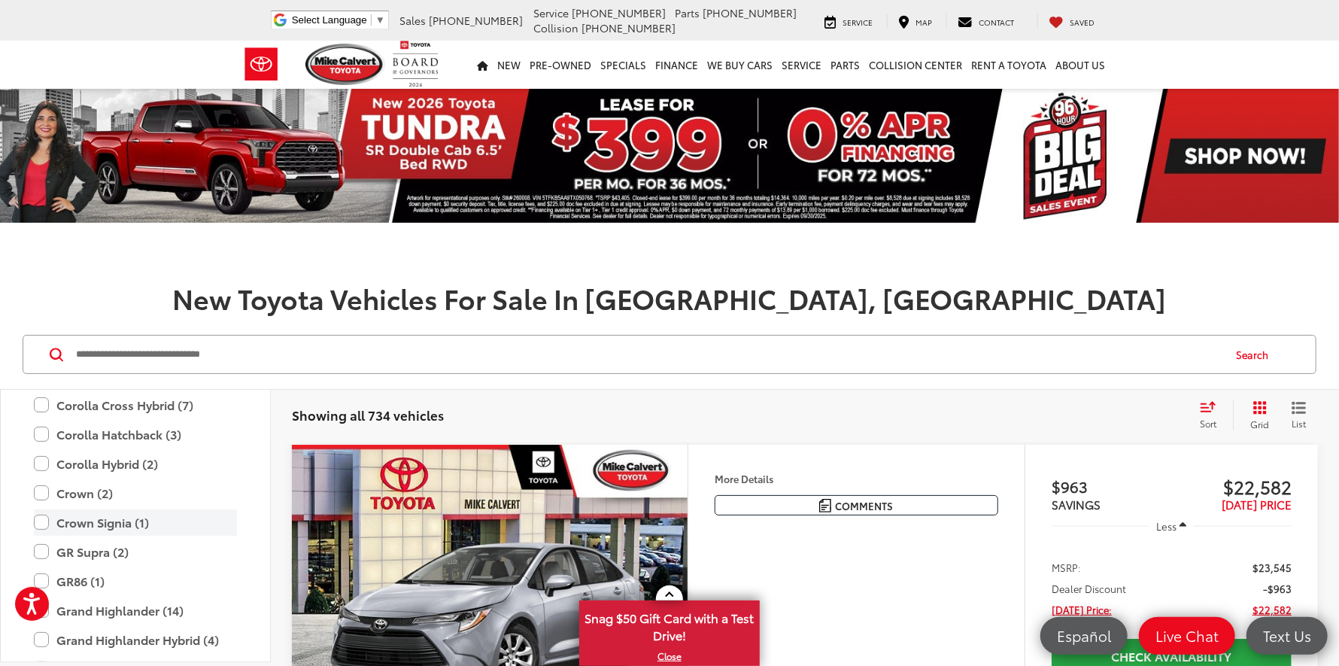
scroll to position [442, 0]
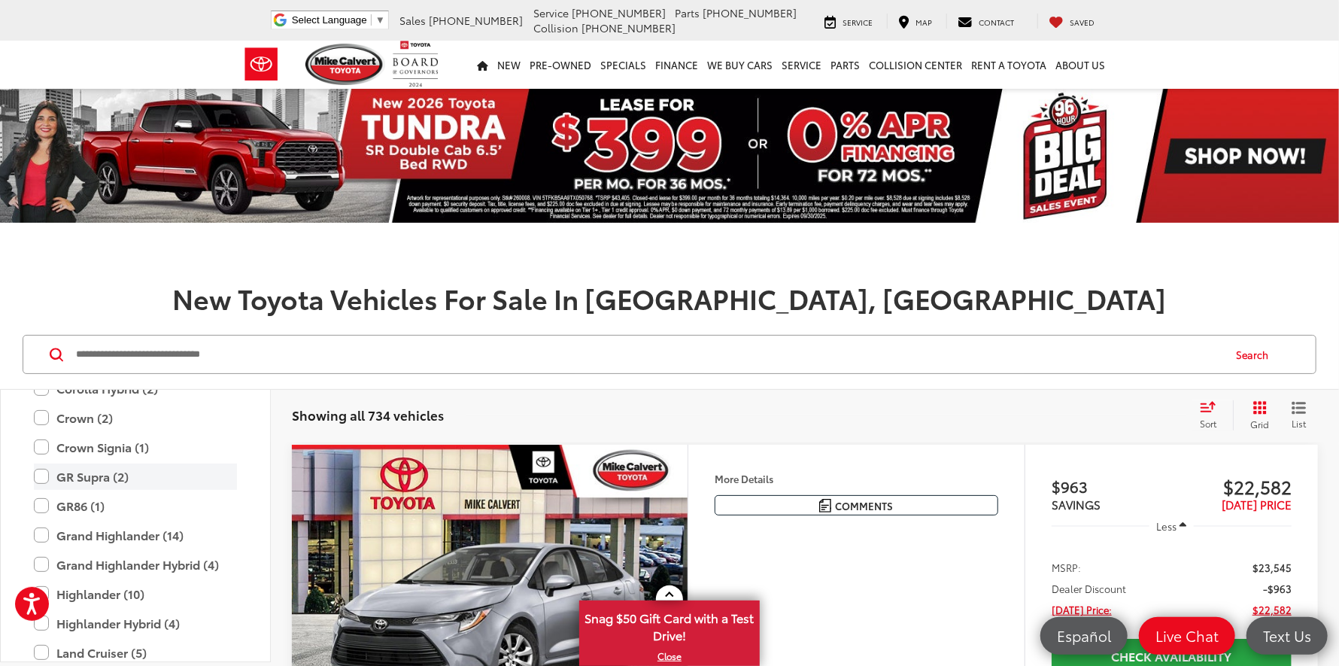
click at [39, 477] on label "GR Supra (2)" at bounding box center [135, 477] width 203 height 26
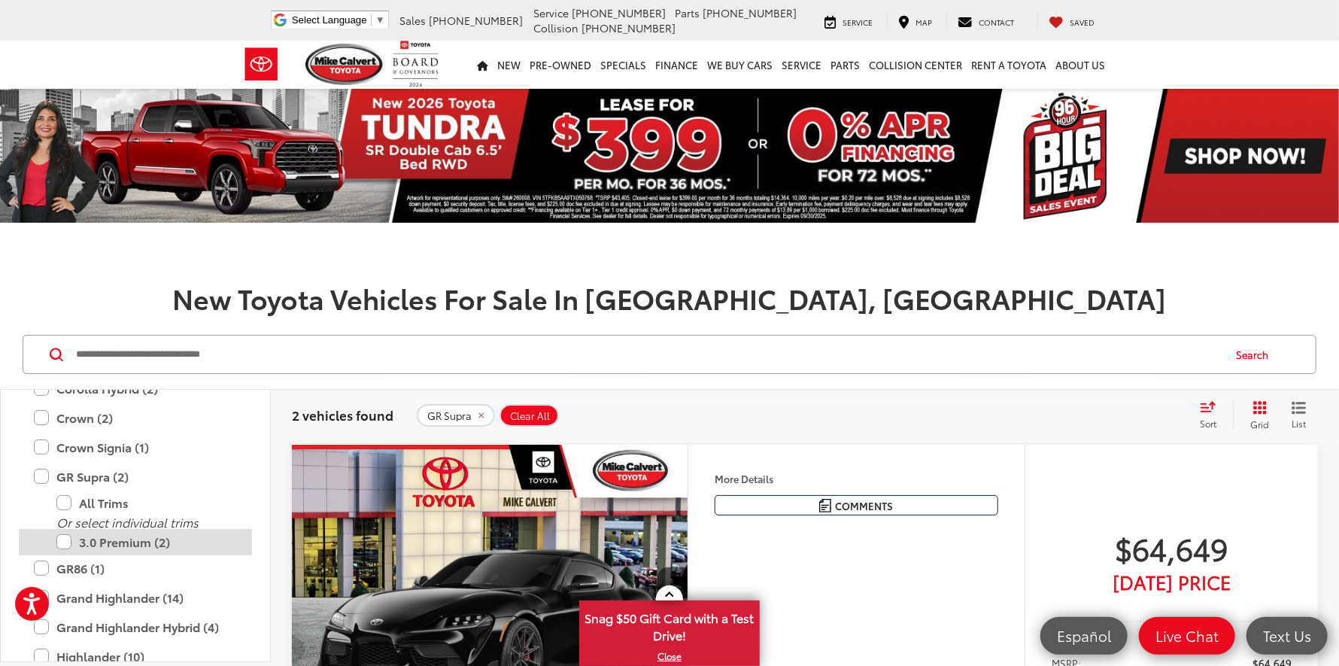
click at [126, 537] on label "3.0 Premium (2)" at bounding box center [146, 542] width 181 height 26
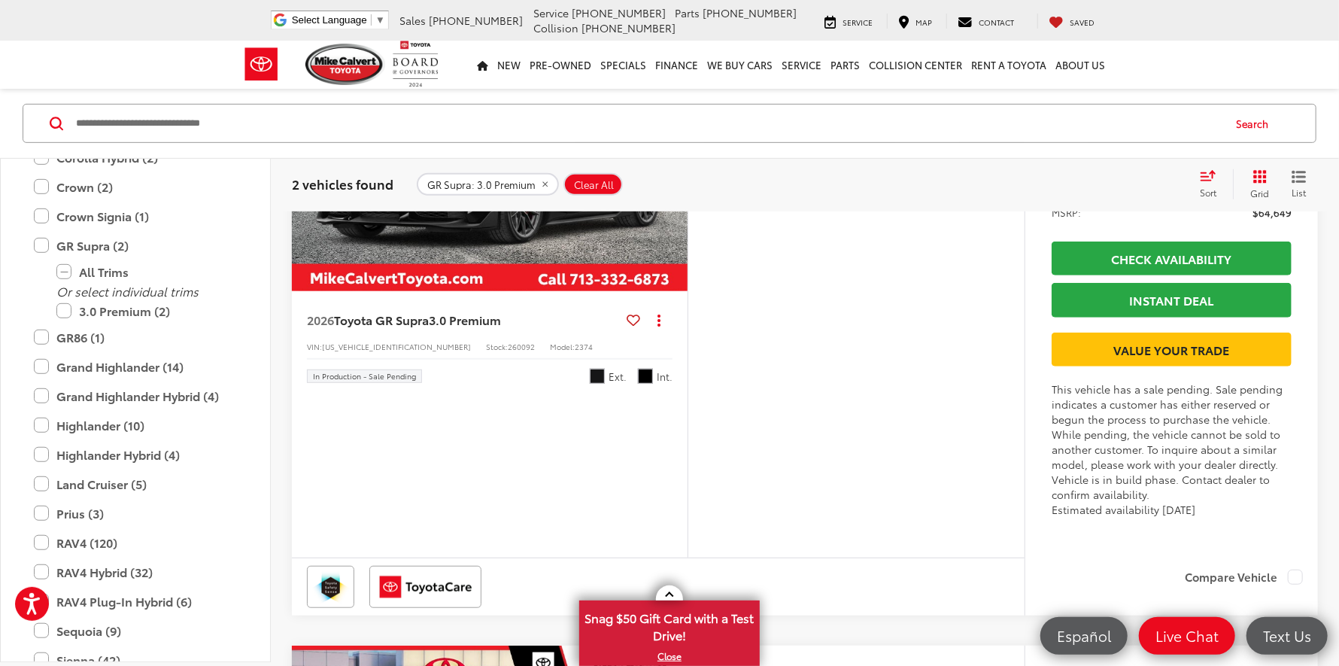
scroll to position [451, 0]
click at [41, 248] on label "GR Supra (2)" at bounding box center [135, 246] width 203 height 26
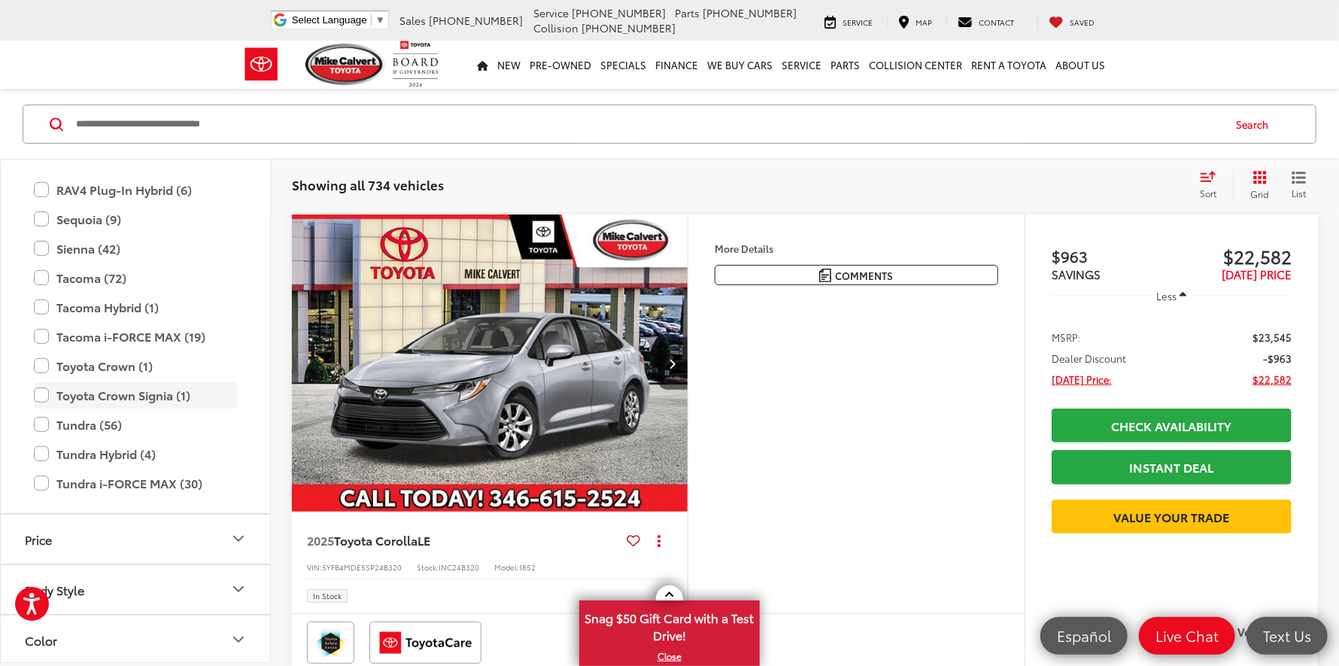
scroll to position [818, 0]
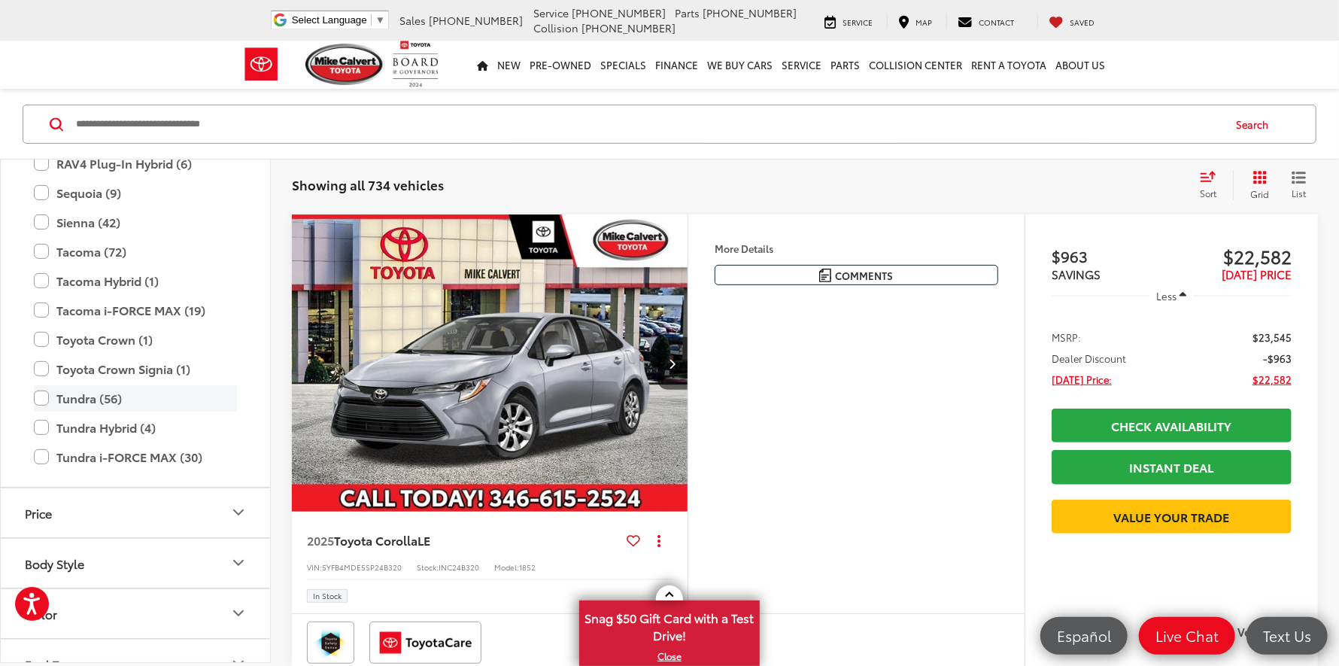
click at [38, 397] on label "Tundra (56)" at bounding box center [135, 398] width 203 height 26
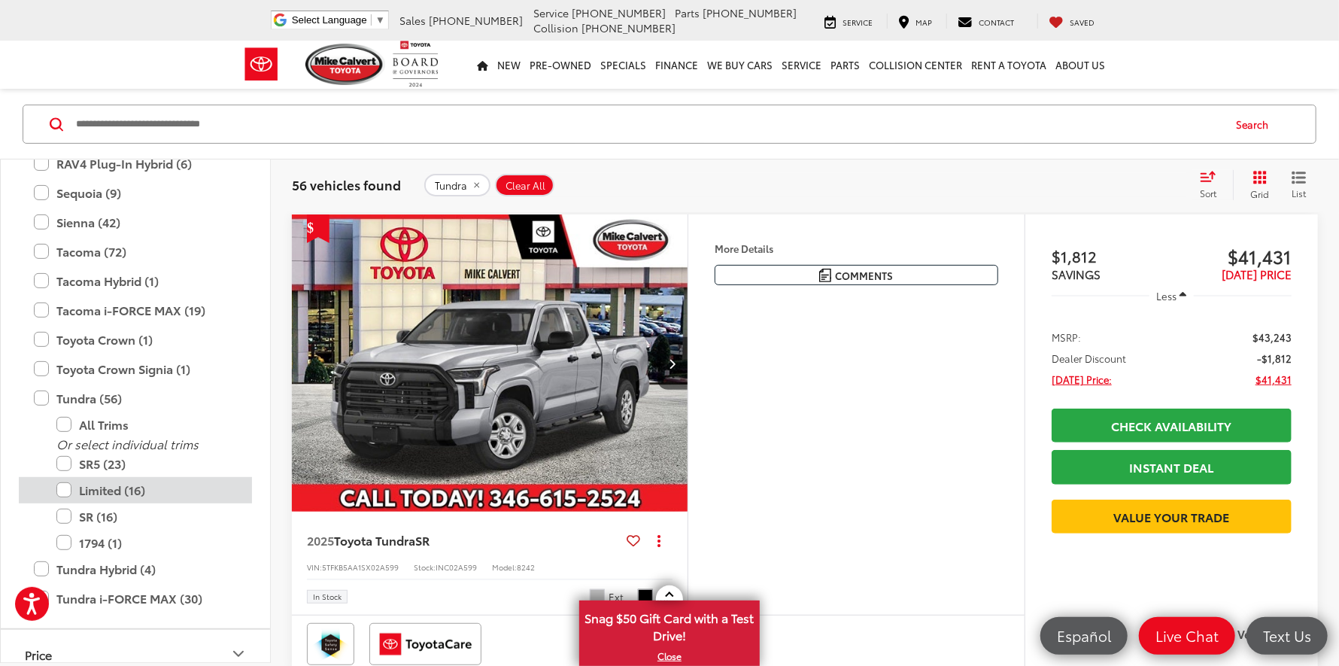
click at [65, 488] on label "Limited (16)" at bounding box center [146, 490] width 181 height 26
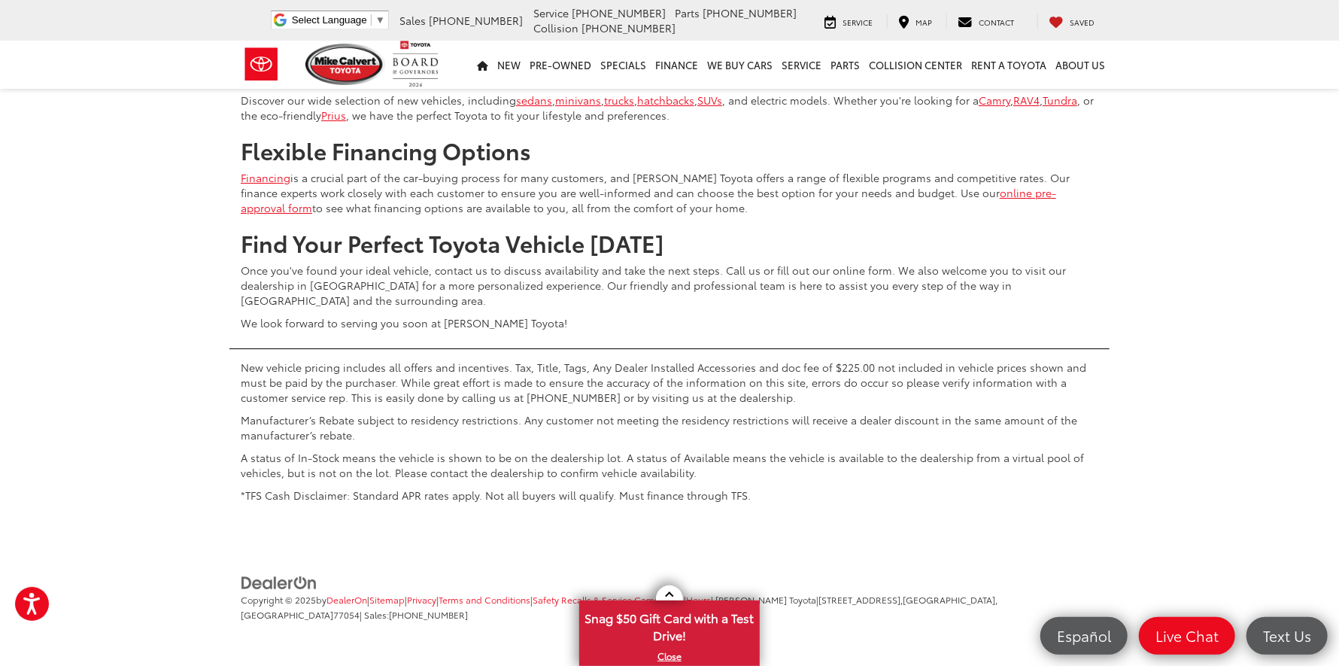
scroll to position [7647, 0]
